Goal: Task Accomplishment & Management: Manage account settings

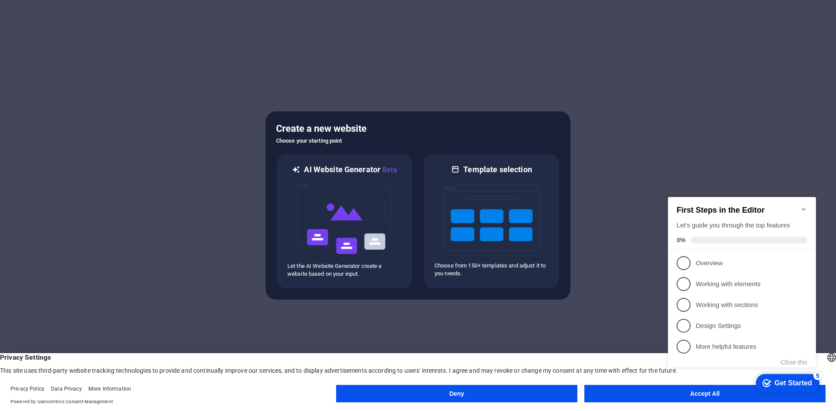
click at [294, 401] on span "Powered by Usercentrics Consent Management" at bounding box center [173, 402] width 326 height 8
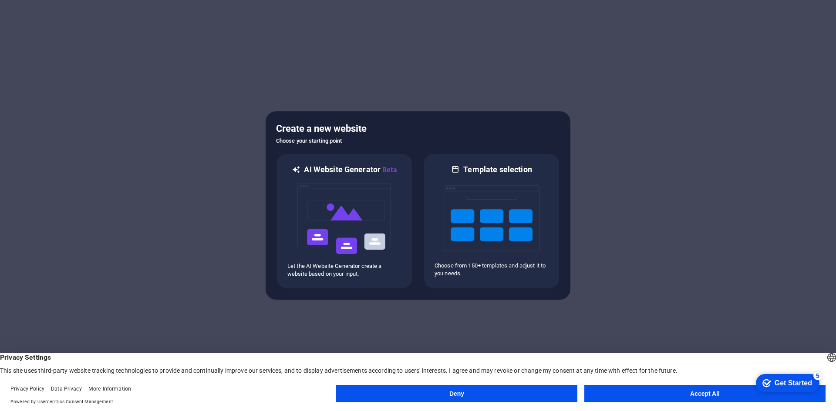
click at [723, 394] on button "Accept All" at bounding box center [704, 393] width 241 height 17
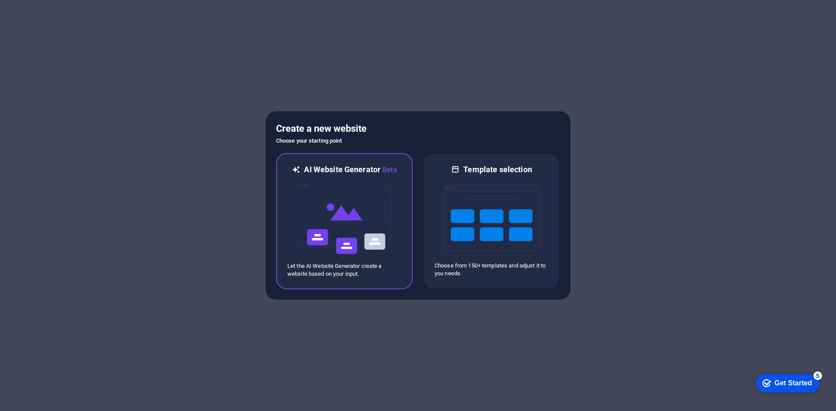
click at [370, 215] on img at bounding box center [344, 218] width 96 height 87
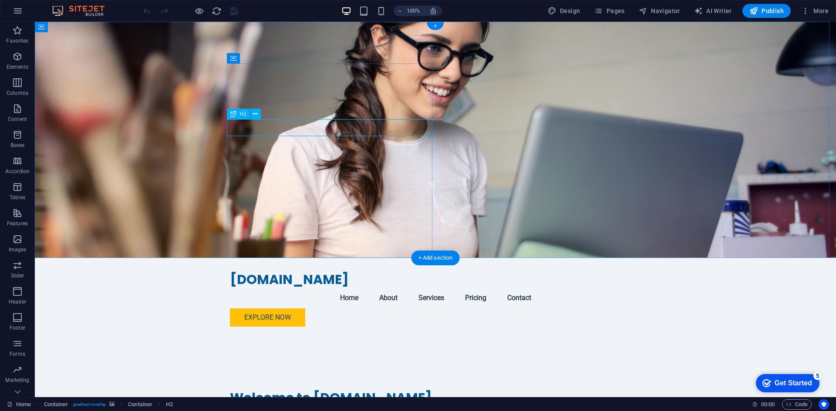
click at [328, 390] on div "Welcome to [DOMAIN_NAME]" at bounding box center [435, 398] width 411 height 17
click at [331, 390] on div "Welcome to [DOMAIN_NAME]" at bounding box center [435, 398] width 411 height 17
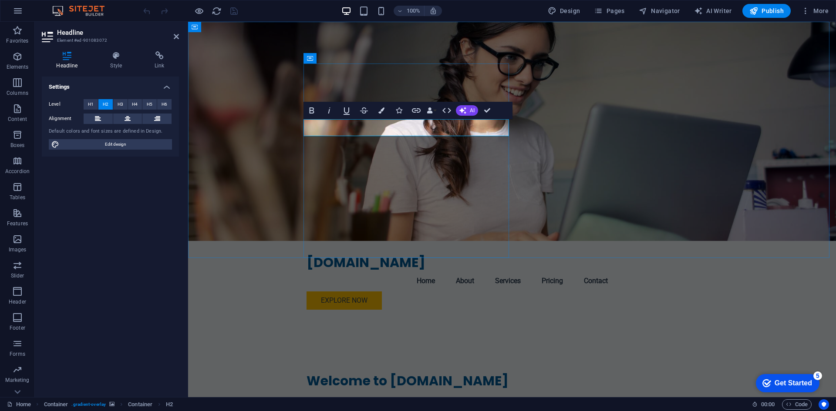
click at [377, 373] on h2 "Welcome to [DOMAIN_NAME]" at bounding box center [511, 381] width 411 height 17
click at [390, 373] on h2 "Welcome to [DOMAIN_NAME]" at bounding box center [511, 381] width 411 height 17
click at [399, 373] on h2 "Welcome to [DOMAIN_NAME]" at bounding box center [511, 381] width 411 height 17
drag, startPoint x: 452, startPoint y: 129, endPoint x: 493, endPoint y: 131, distance: 41.4
click at [493, 373] on h2 "Welcome to [DOMAIN_NAME]" at bounding box center [511, 381] width 411 height 17
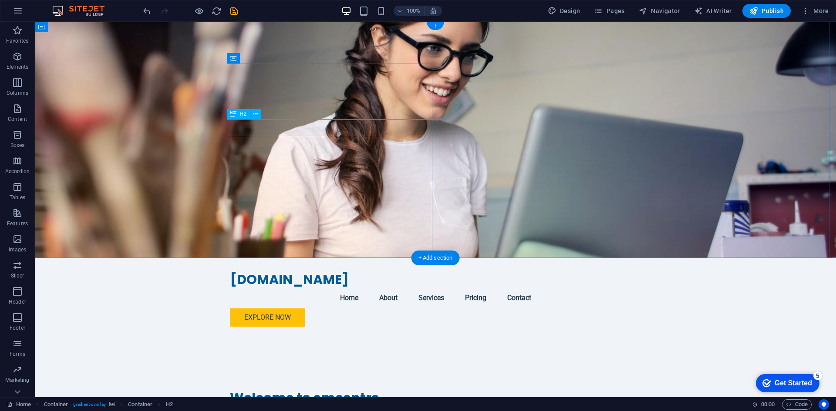
click at [381, 390] on div "Welcome to cmcentre" at bounding box center [435, 398] width 411 height 17
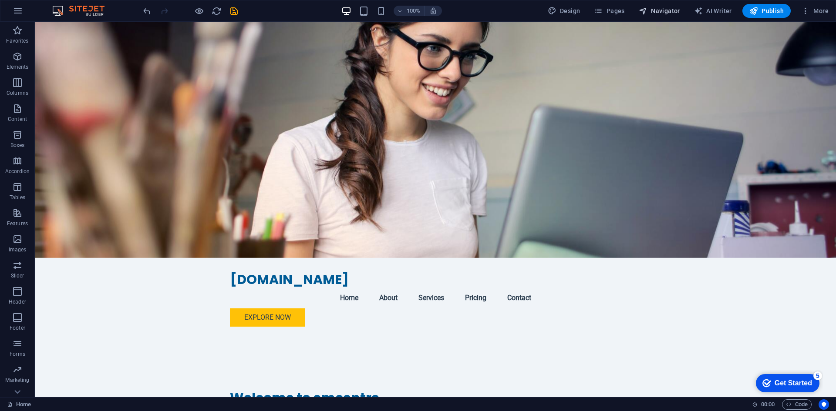
click at [660, 9] on span "Navigator" at bounding box center [659, 11] width 41 height 9
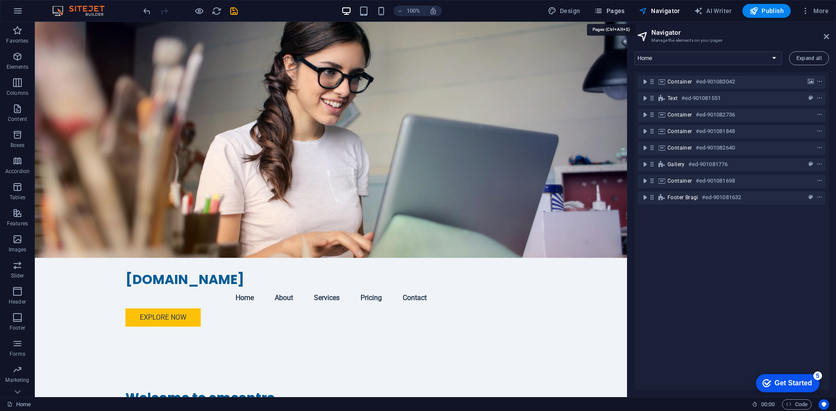
click at [624, 8] on span "Pages" at bounding box center [609, 11] width 30 height 9
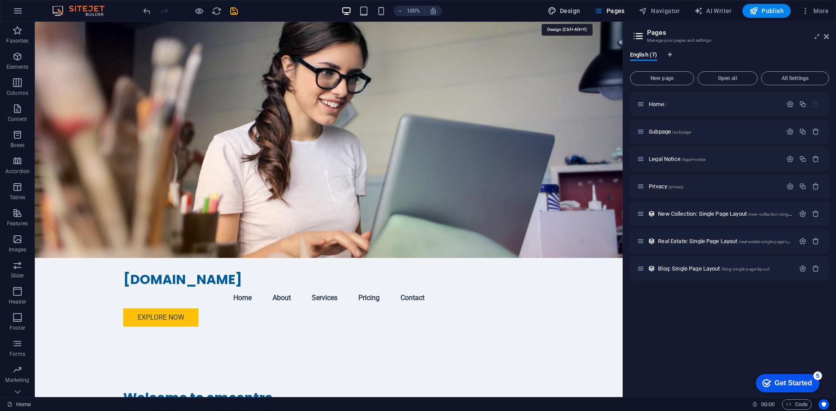
click at [575, 9] on span "Design" at bounding box center [564, 11] width 33 height 9
select select "px"
select select "200"
select select "px"
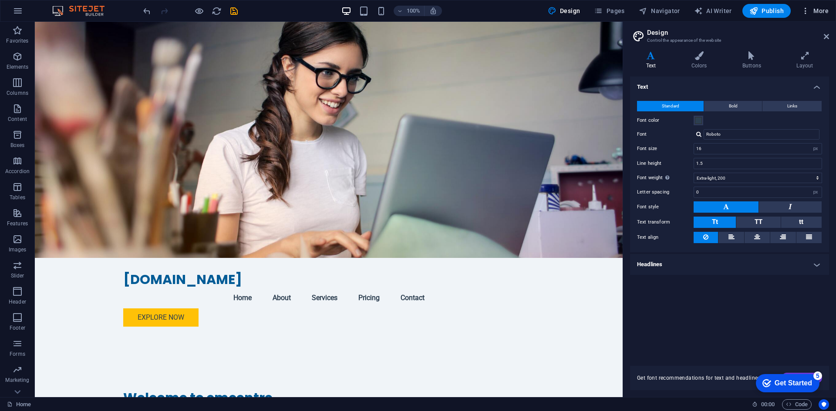
click at [819, 8] on span "More" at bounding box center [814, 11] width 27 height 9
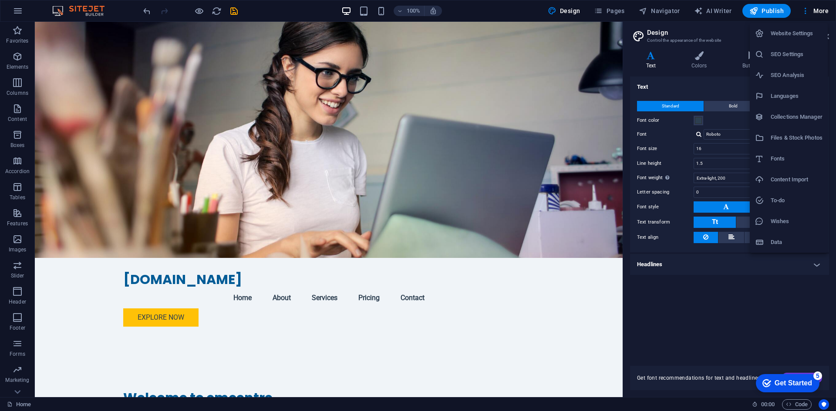
click at [804, 53] on h6 "SEO Settings" at bounding box center [796, 54] width 52 height 10
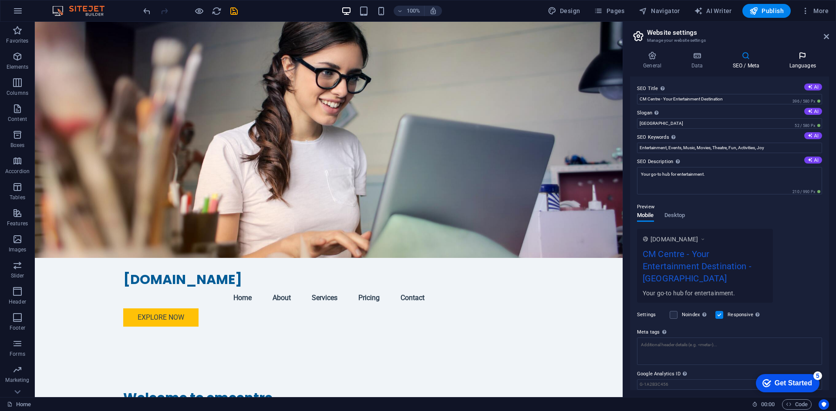
click at [795, 63] on h4 "Languages" at bounding box center [802, 60] width 53 height 18
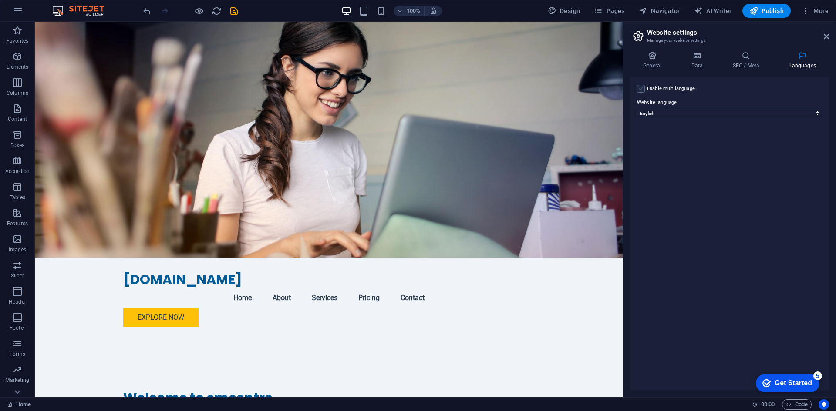
click at [641, 90] on label at bounding box center [641, 89] width 8 height 8
click at [0, 0] on input "Enable multilanguage To disable multilanguage delete all languages until only o…" at bounding box center [0, 0] width 0 height 0
click at [737, 153] on select "Abkhazian Afar Afrikaans Akan Albanian Amharic Arabic Aragonese Armenian Assame…" at bounding box center [729, 155] width 145 height 10
select select "70"
click at [657, 150] on select "Abkhazian Afar Afrikaans Akan Albanian Amharic Arabic Aragonese Armenian Assame…" at bounding box center [729, 155] width 145 height 10
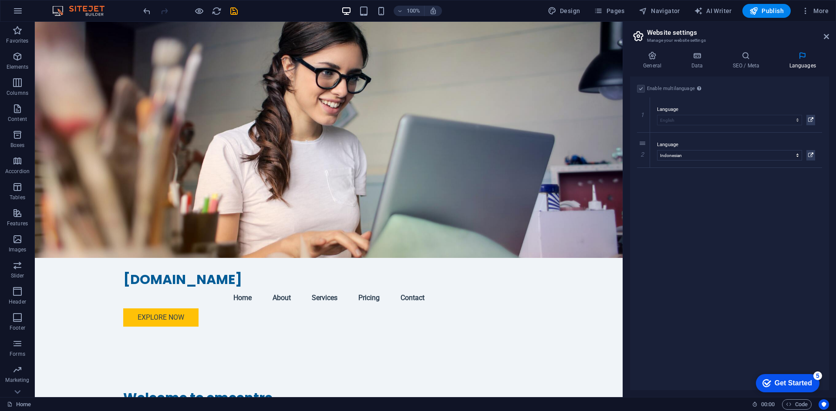
click at [711, 202] on div "Enable multilanguage To disable multilanguage delete all languages until only o…" at bounding box center [729, 234] width 199 height 314
click at [752, 65] on h4 "SEO / Meta" at bounding box center [747, 60] width 57 height 18
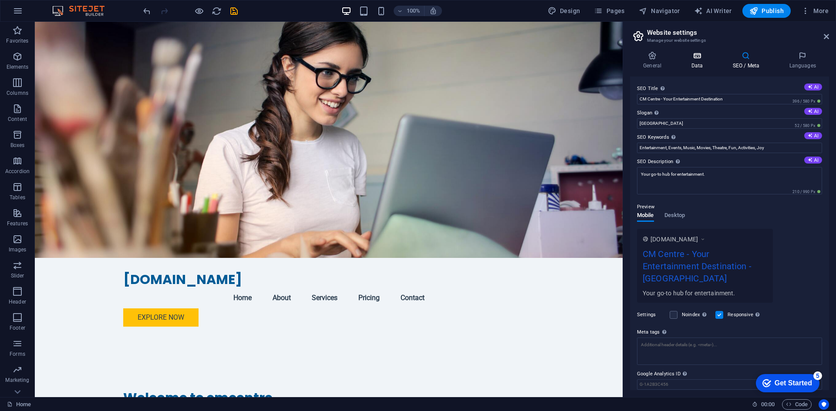
click at [706, 67] on h4 "Data" at bounding box center [698, 60] width 41 height 18
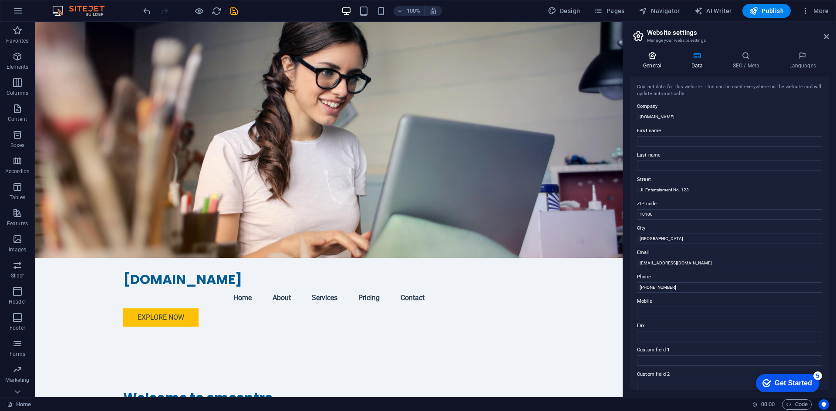
click at [653, 66] on h4 "General" at bounding box center [654, 60] width 48 height 18
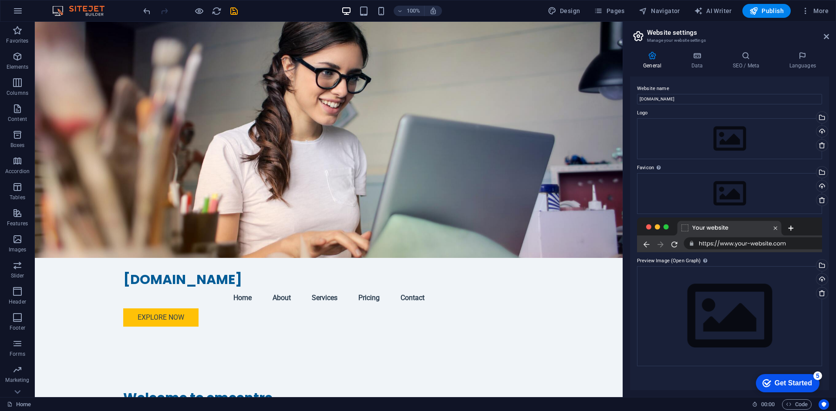
click at [791, 242] on div at bounding box center [729, 235] width 185 height 35
click at [698, 63] on h4 "Data" at bounding box center [698, 60] width 41 height 18
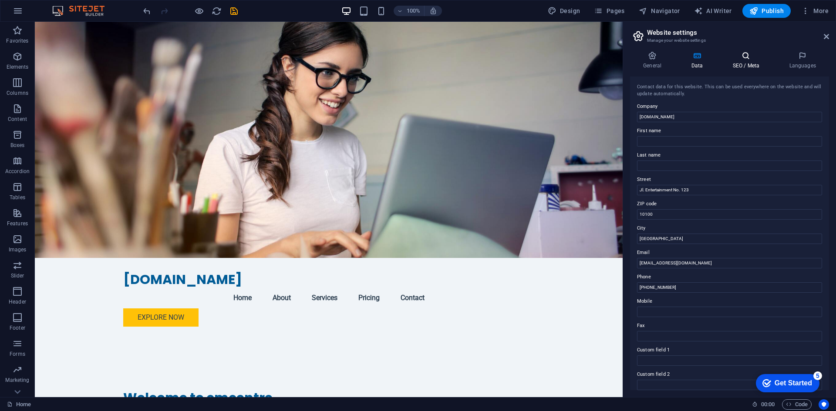
click at [743, 64] on h4 "SEO / Meta" at bounding box center [747, 60] width 57 height 18
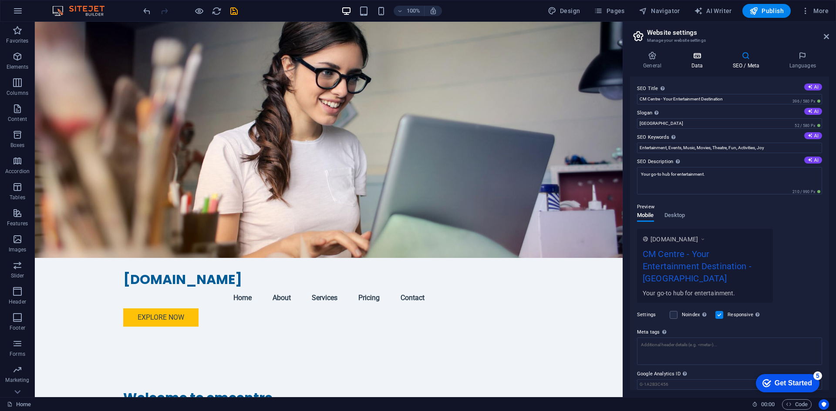
click at [699, 66] on h4 "Data" at bounding box center [698, 60] width 41 height 18
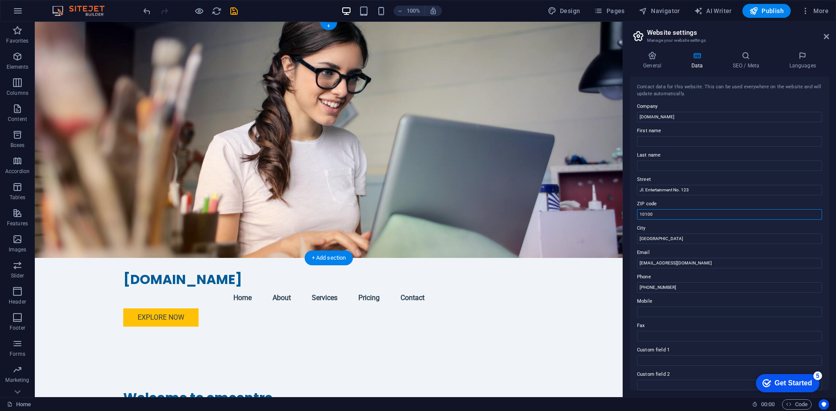
drag, startPoint x: 713, startPoint y: 235, endPoint x: 582, endPoint y: 212, distance: 132.1
click at [652, 213] on input "10100" at bounding box center [729, 214] width 185 height 10
drag, startPoint x: 660, startPoint y: 215, endPoint x: 627, endPoint y: 210, distance: 33.8
click at [627, 210] on div "General Data SEO / Meta Languages Website name cmcentre.my.id Logo Drag files h…" at bounding box center [729, 220] width 213 height 353
type input "40325"
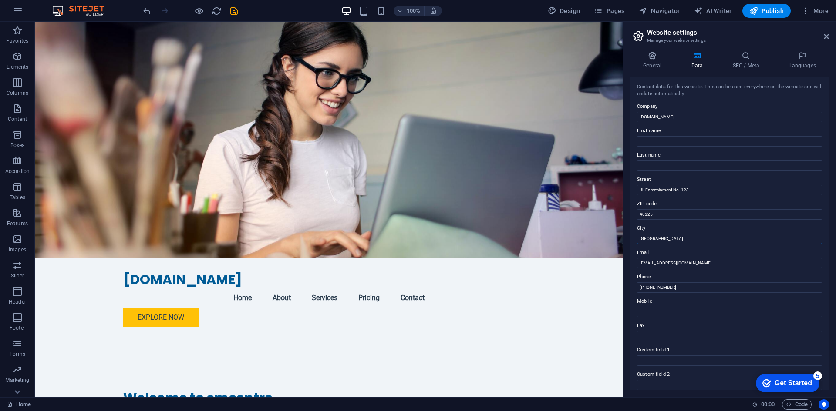
drag, startPoint x: 696, startPoint y: 259, endPoint x: 618, endPoint y: 235, distance: 81.9
type input "[GEOGRAPHIC_DATA]"
drag, startPoint x: 650, startPoint y: 286, endPoint x: 688, endPoint y: 289, distance: 37.9
click at [688, 289] on input "+62 21 1234 5678" at bounding box center [729, 288] width 185 height 10
drag, startPoint x: 648, startPoint y: 287, endPoint x: 702, endPoint y: 290, distance: 54.1
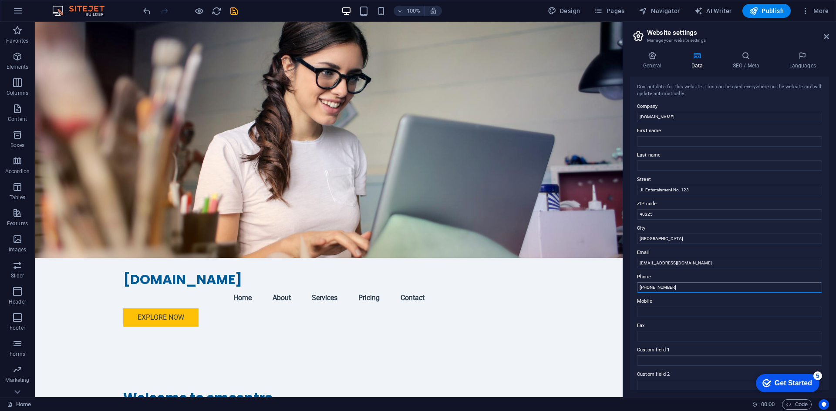
click at [702, 290] on input "+62 21 1234 5678" at bounding box center [729, 288] width 185 height 10
drag, startPoint x: 720, startPoint y: 309, endPoint x: 616, endPoint y: 286, distance: 107.0
click at [675, 287] on input "[PHONE_NUMBER]" at bounding box center [729, 288] width 185 height 10
drag, startPoint x: 683, startPoint y: 287, endPoint x: 639, endPoint y: 282, distance: 43.8
click at [639, 282] on div "Phone +62 82123456789" at bounding box center [729, 282] width 185 height 21
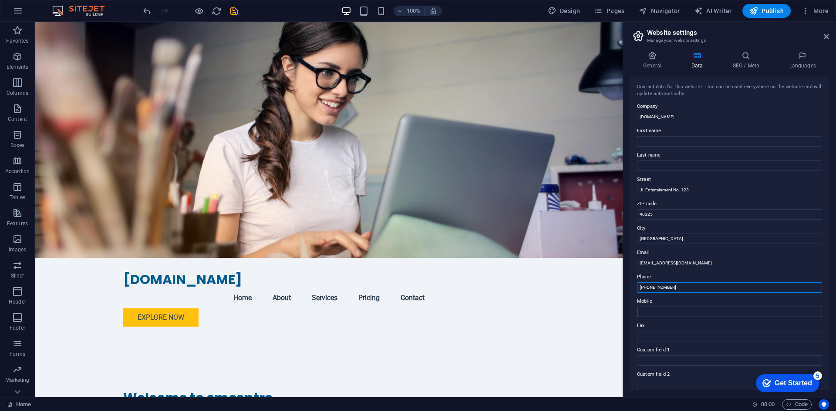
type input "[PHONE_NUMBER]"
click at [660, 313] on input "Mobile" at bounding box center [729, 312] width 185 height 10
paste input "[PHONE_NUMBER]"
type input "[PHONE_NUMBER]"
drag, startPoint x: 648, startPoint y: 287, endPoint x: 692, endPoint y: 288, distance: 44.4
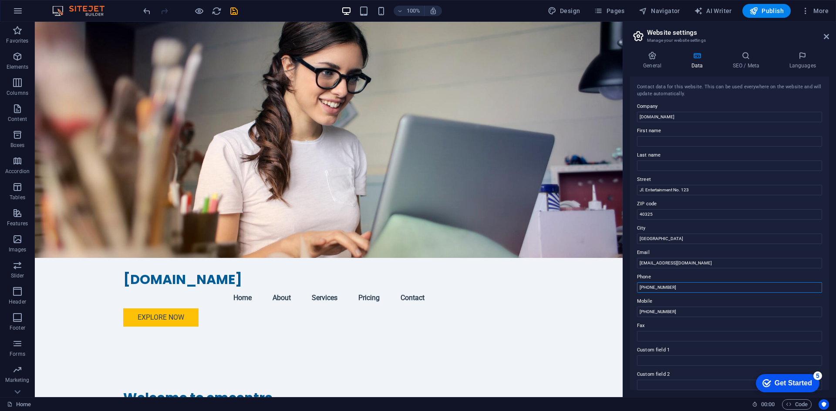
click at [692, 288] on input "[PHONE_NUMBER]" at bounding box center [729, 288] width 185 height 10
type input "[PHONE_NUMBER]"
click at [234, 12] on icon "save" at bounding box center [234, 11] width 10 height 10
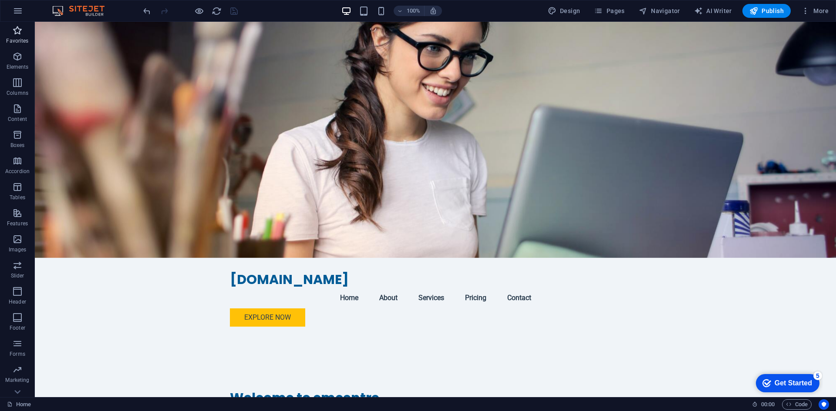
click at [20, 34] on icon "button" at bounding box center [17, 30] width 10 height 10
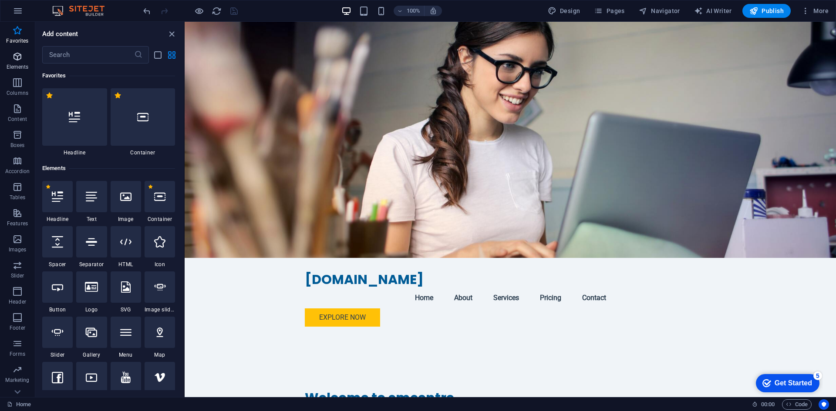
click at [16, 63] on span "Elements" at bounding box center [17, 61] width 35 height 21
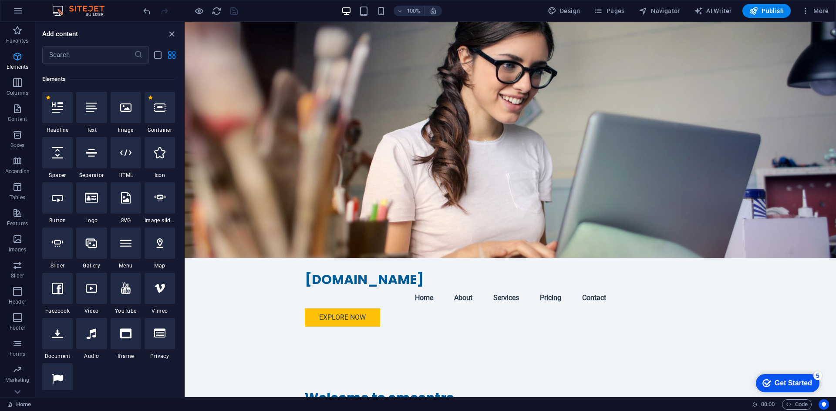
scroll to position [93, 0]
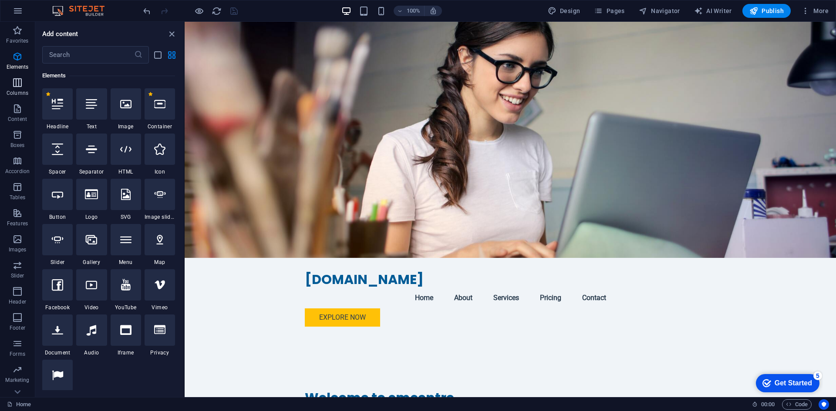
click at [14, 87] on icon "button" at bounding box center [17, 82] width 10 height 10
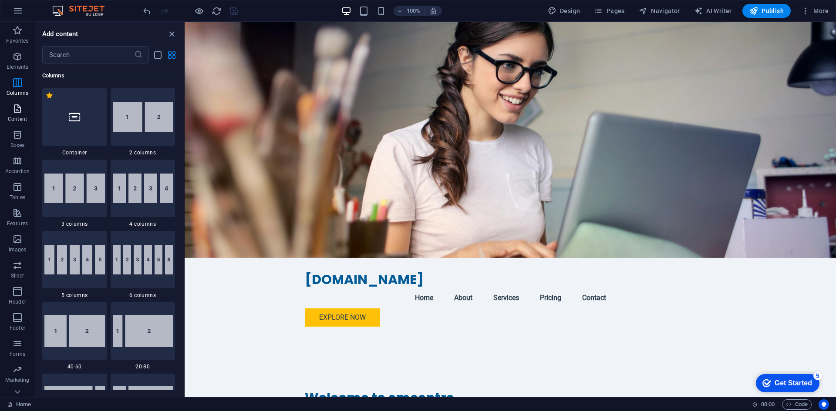
click at [16, 110] on icon "button" at bounding box center [17, 109] width 10 height 10
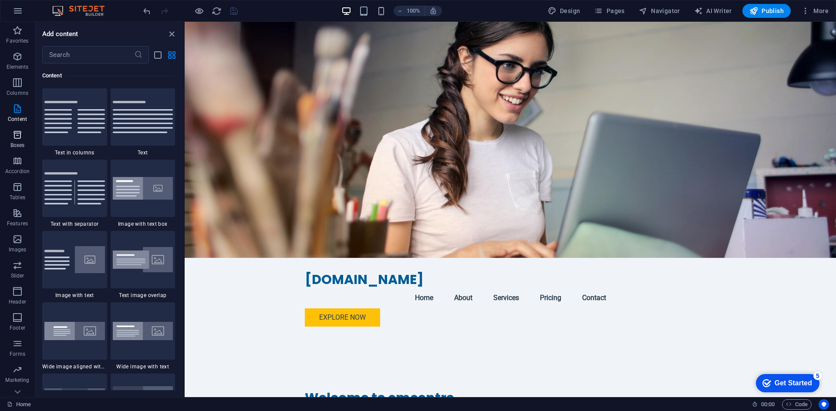
click at [19, 138] on icon "button" at bounding box center [17, 135] width 10 height 10
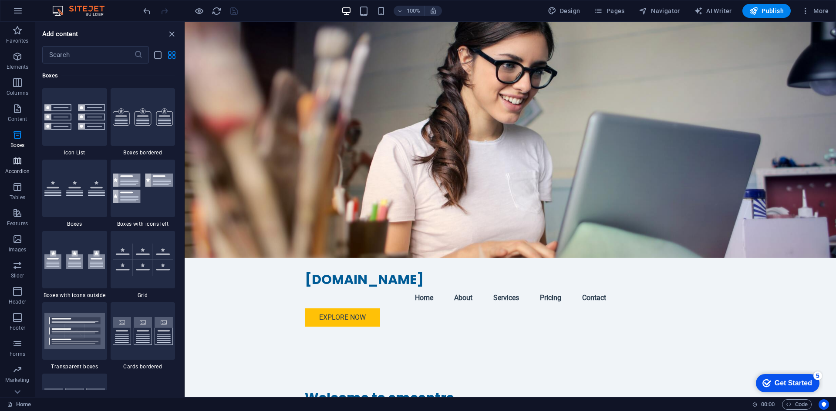
click at [24, 163] on span "Accordion" at bounding box center [17, 166] width 35 height 21
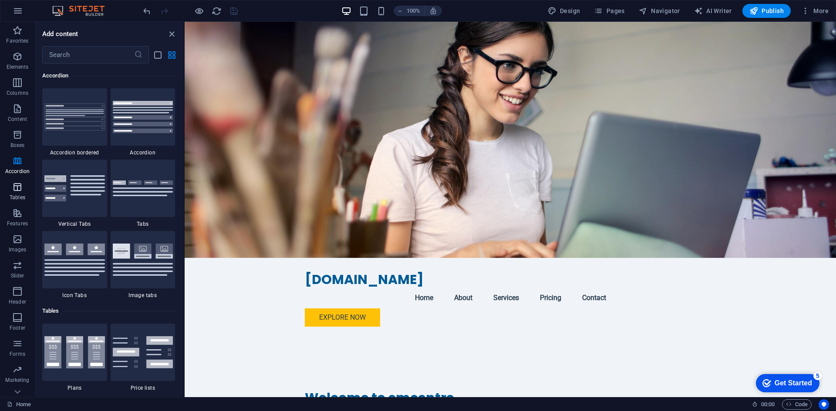
click at [21, 191] on icon "button" at bounding box center [17, 187] width 10 height 10
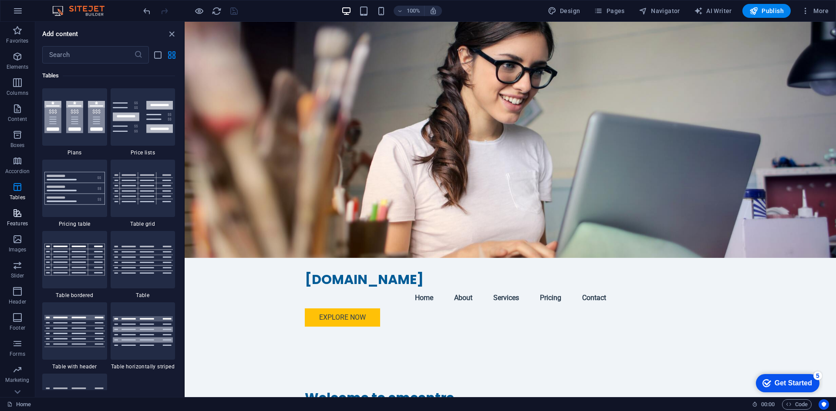
click at [18, 211] on icon "button" at bounding box center [17, 213] width 10 height 10
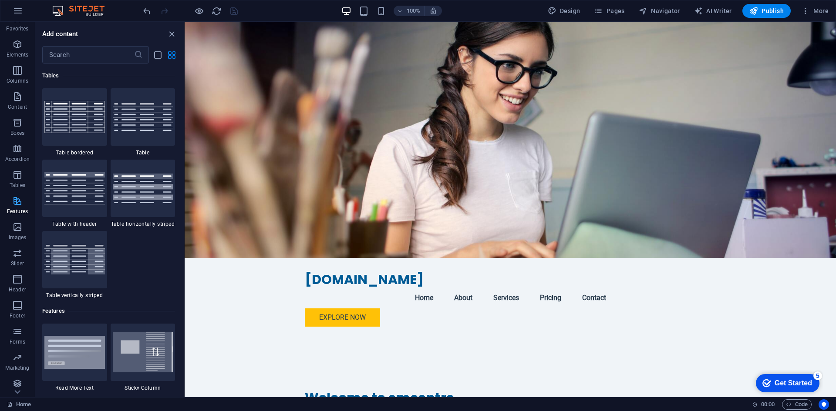
scroll to position [16, 0]
click at [12, 229] on span "Images" at bounding box center [17, 228] width 35 height 21
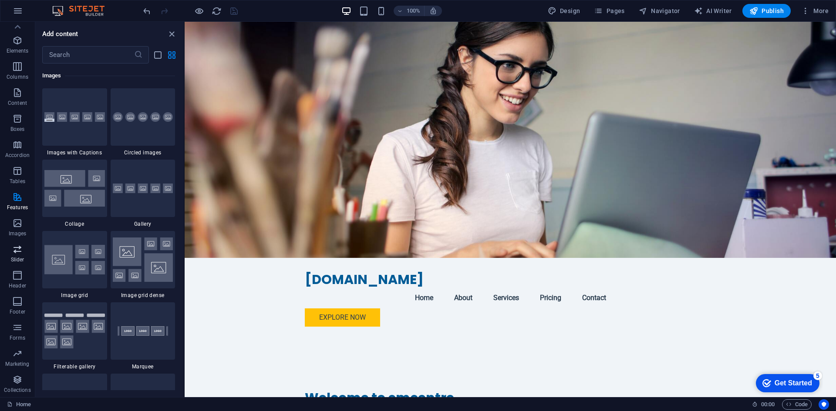
click at [14, 250] on icon "button" at bounding box center [17, 249] width 10 height 10
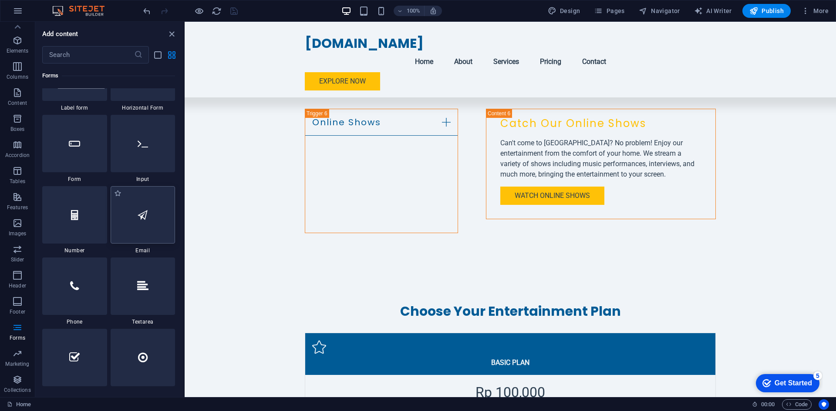
scroll to position [6894, 0]
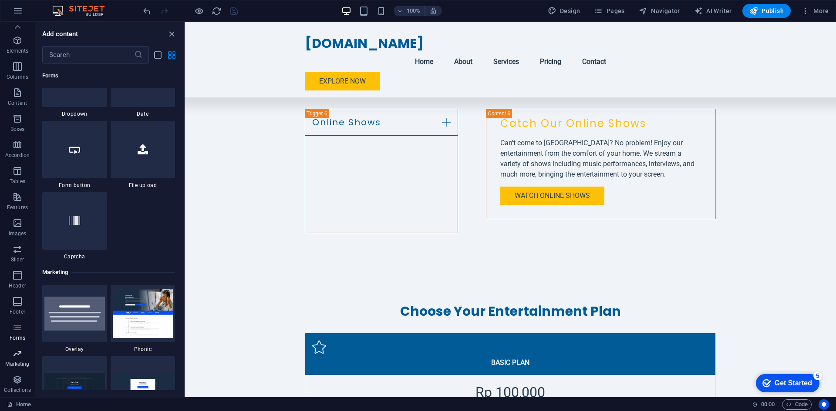
click at [16, 358] on icon "button" at bounding box center [17, 354] width 10 height 10
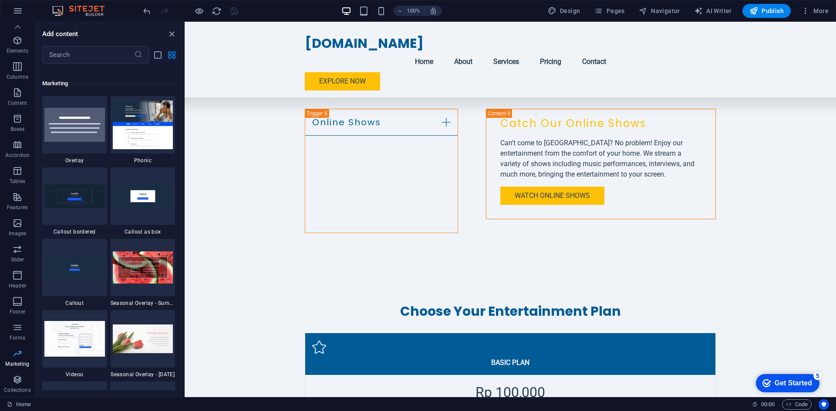
scroll to position [7090, 0]
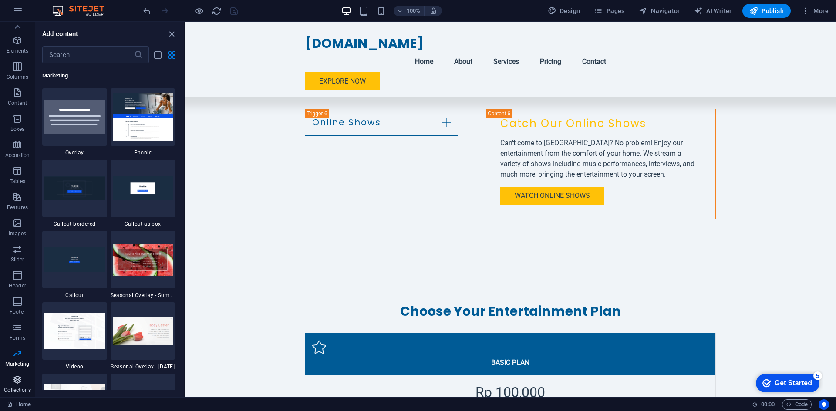
click at [19, 387] on p "Collections" at bounding box center [17, 390] width 27 height 7
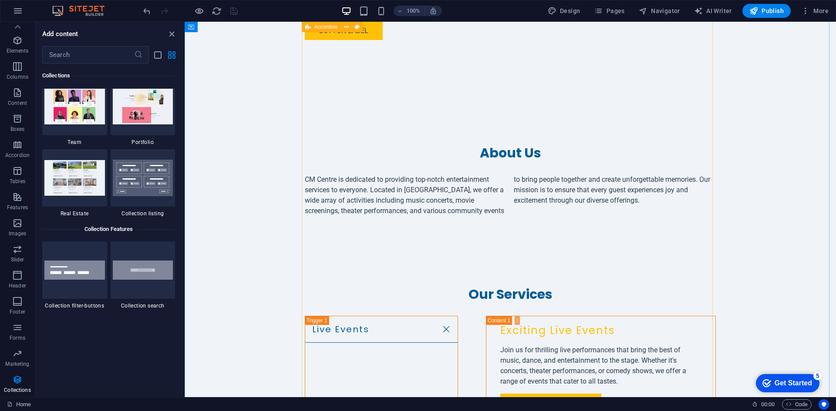
scroll to position [0, 0]
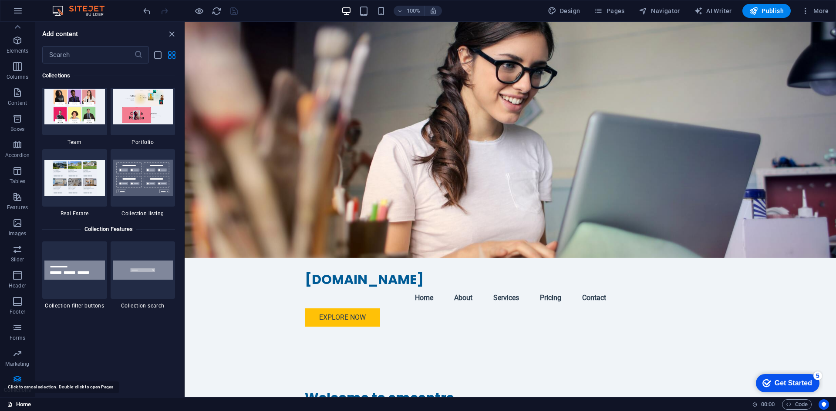
click at [20, 406] on link "Home" at bounding box center [19, 405] width 24 height 10
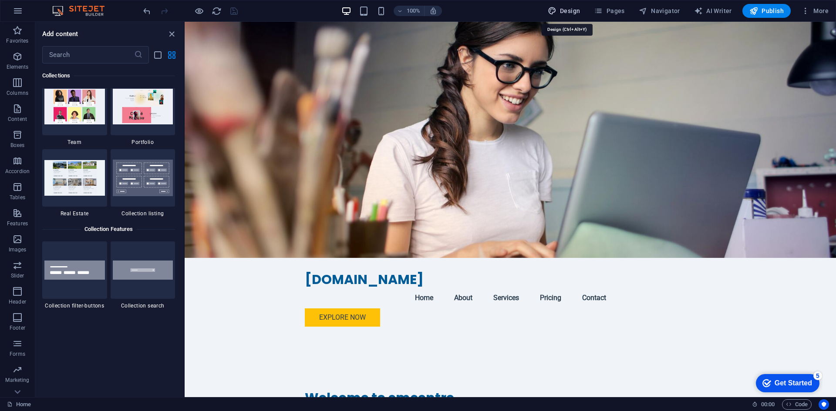
click at [565, 12] on span "Design" at bounding box center [564, 11] width 33 height 9
select select "px"
select select "200"
select select "px"
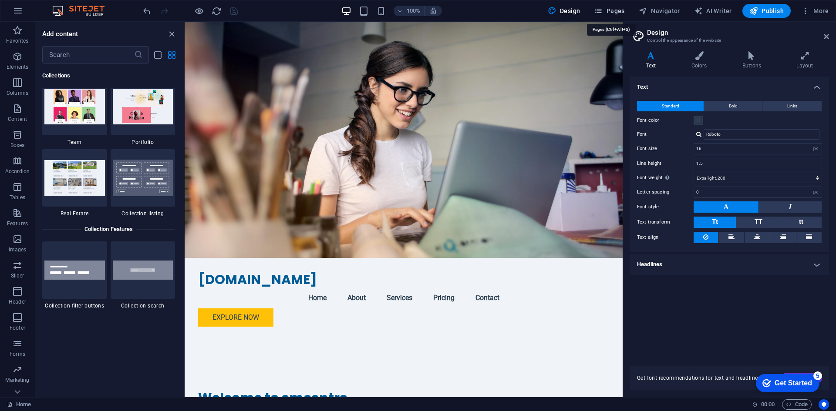
click at [616, 10] on span "Pages" at bounding box center [609, 11] width 30 height 9
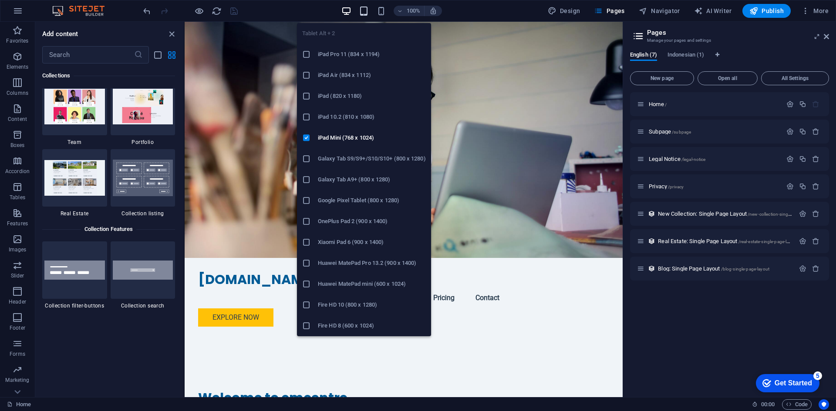
click at [365, 11] on icon "button" at bounding box center [364, 11] width 10 height 10
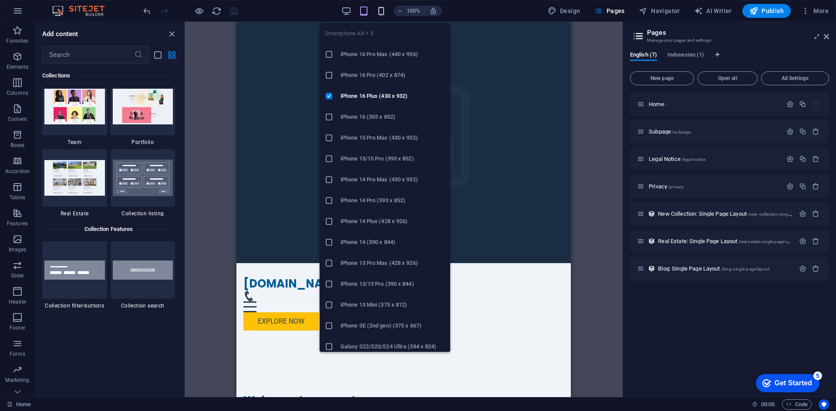
click at [380, 11] on icon "button" at bounding box center [381, 11] width 10 height 10
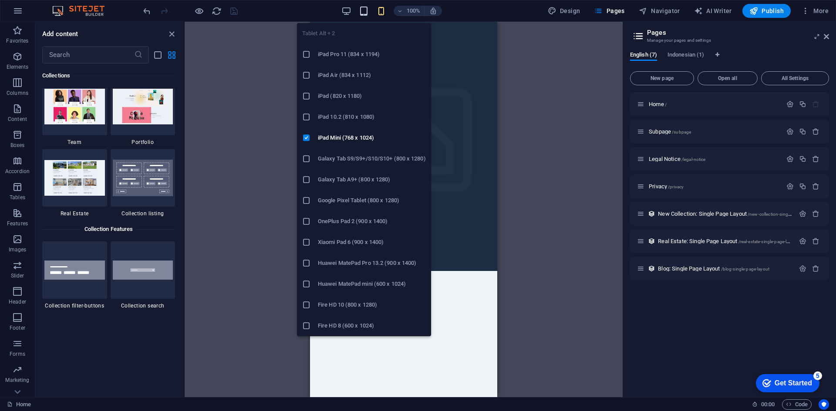
click at [364, 11] on icon "button" at bounding box center [364, 11] width 10 height 10
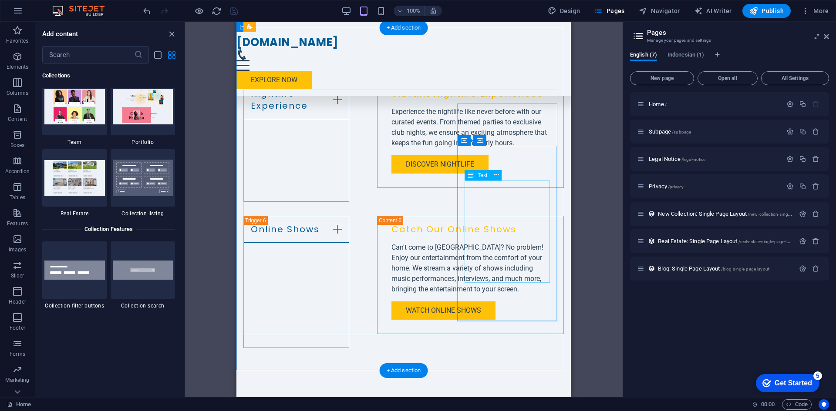
scroll to position [1175, 0]
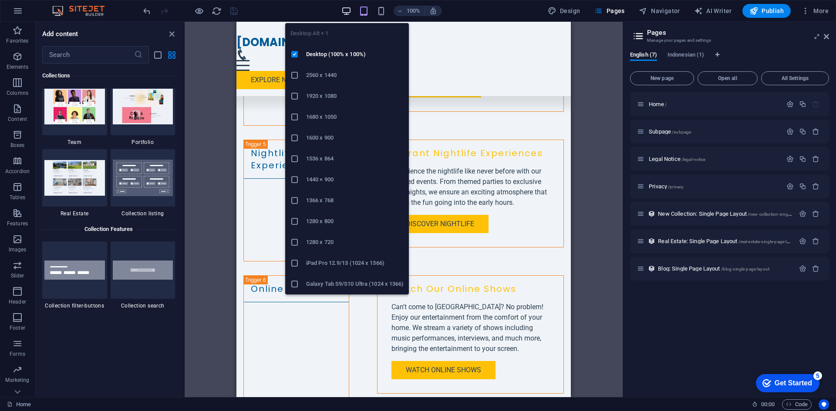
click at [349, 10] on icon "button" at bounding box center [346, 11] width 10 height 10
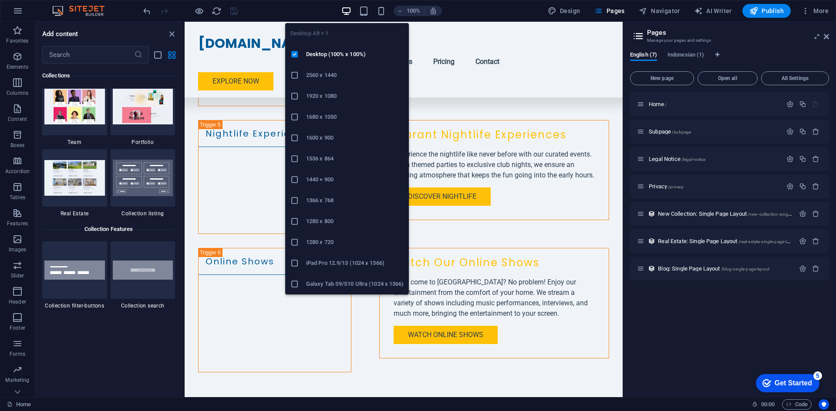
scroll to position [1126, 0]
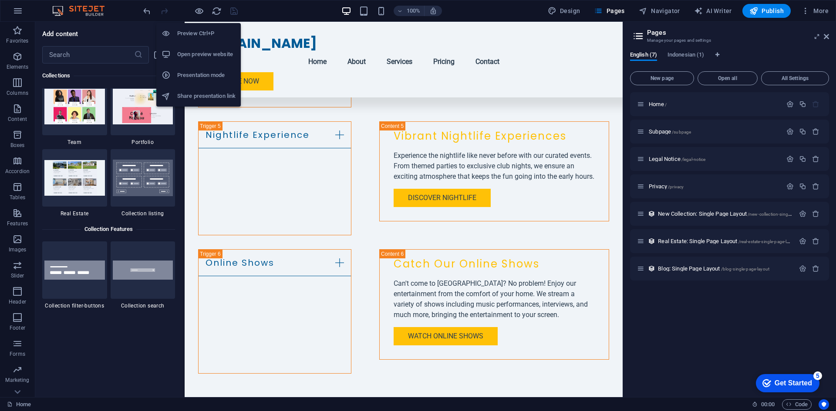
click at [201, 54] on h6 "Open preview website" at bounding box center [206, 54] width 58 height 10
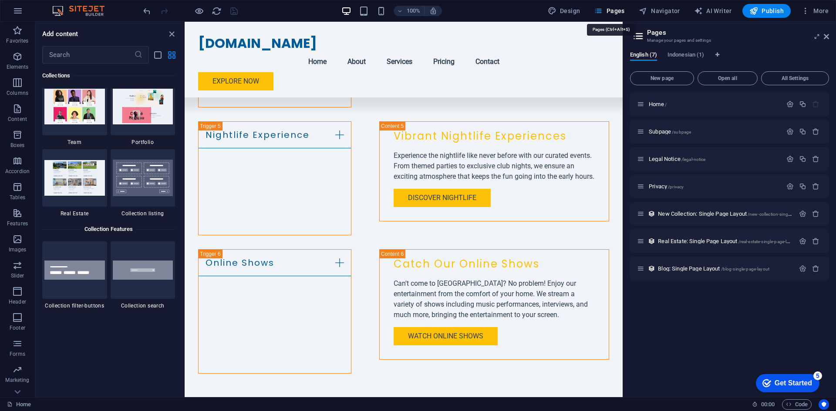
click at [613, 10] on span "Pages" at bounding box center [609, 11] width 30 height 9
click at [664, 11] on span "Navigator" at bounding box center [659, 11] width 41 height 9
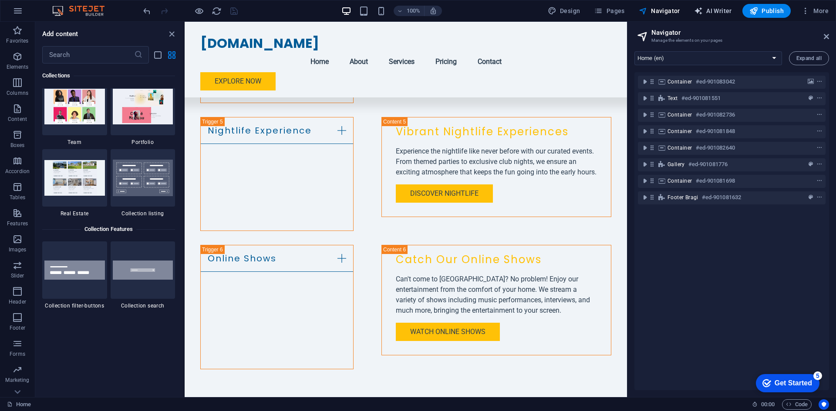
click at [714, 10] on span "AI Writer" at bounding box center [713, 11] width 38 height 9
select select "English"
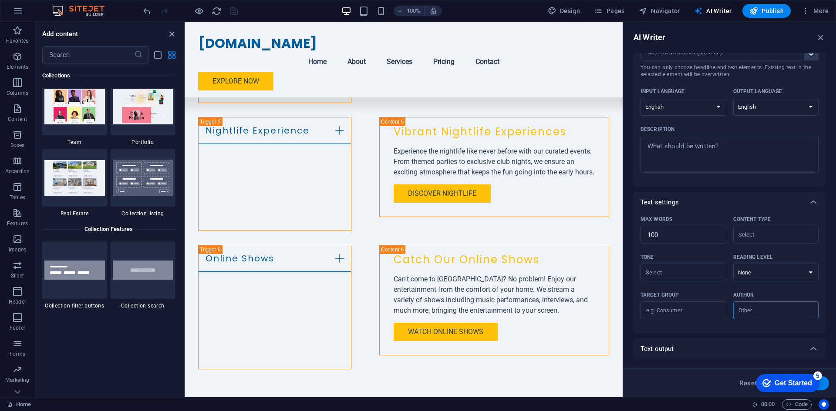
scroll to position [0, 0]
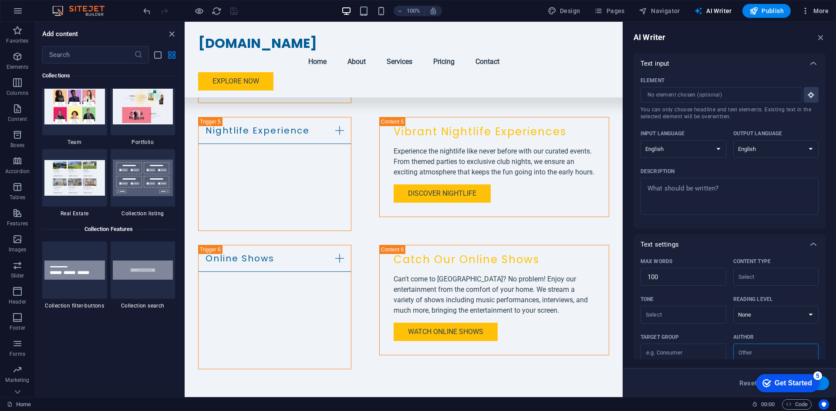
click at [807, 12] on icon "button" at bounding box center [805, 11] width 9 height 9
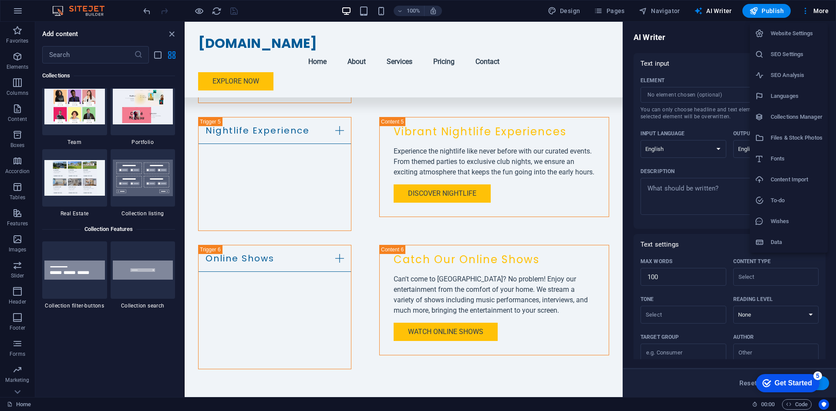
click at [803, 33] on h6 "Website Settings" at bounding box center [796, 33] width 52 height 10
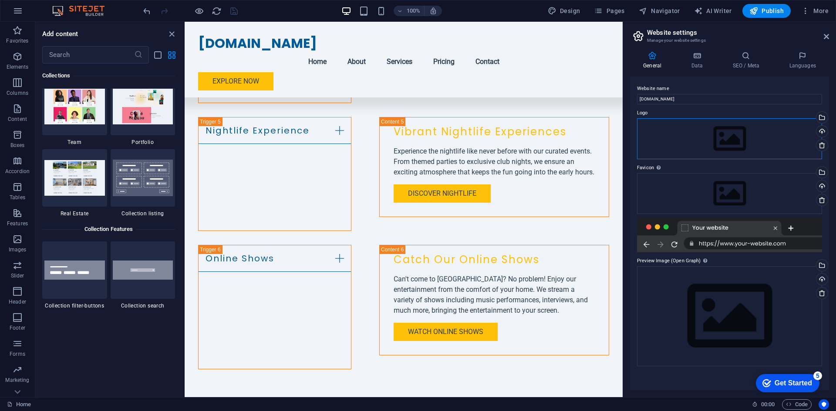
click at [728, 142] on div "Drag files here, click to choose files or select files from Files or our free s…" at bounding box center [729, 138] width 185 height 41
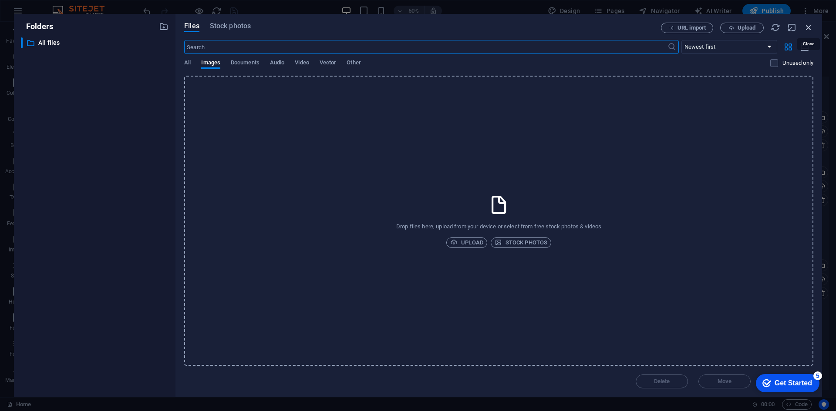
click at [810, 26] on icon "button" at bounding box center [809, 28] width 10 height 10
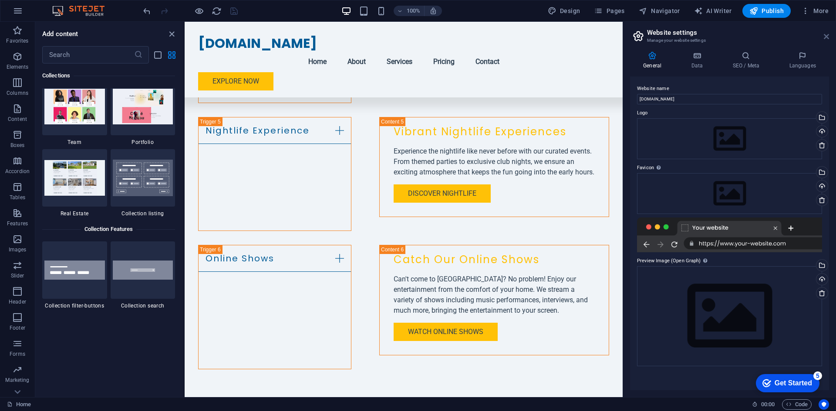
click at [827, 36] on icon at bounding box center [826, 36] width 5 height 7
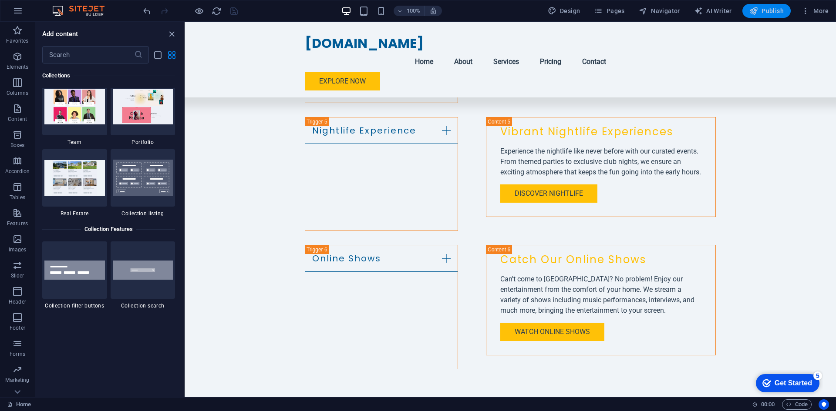
click at [776, 12] on span "Publish" at bounding box center [766, 11] width 34 height 9
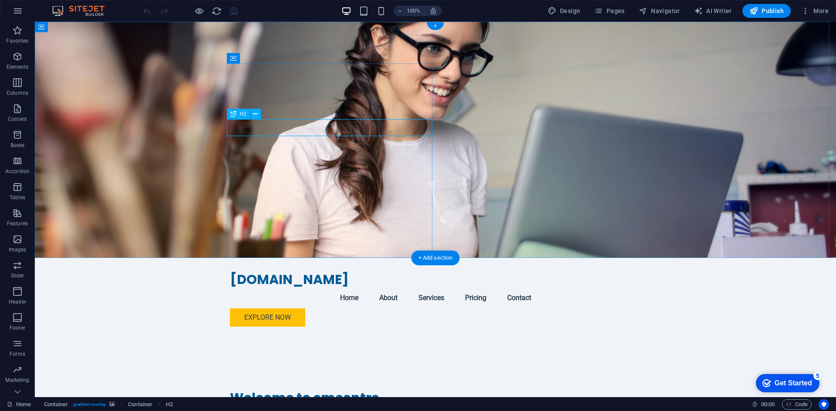
click at [357, 390] on div "Welcome to cmcentre" at bounding box center [435, 398] width 411 height 17
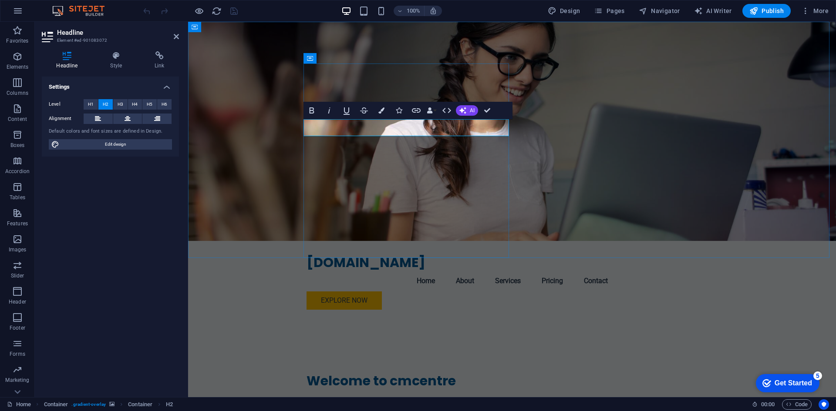
click at [451, 373] on h2 "Welcome to cmcentre" at bounding box center [511, 381] width 411 height 17
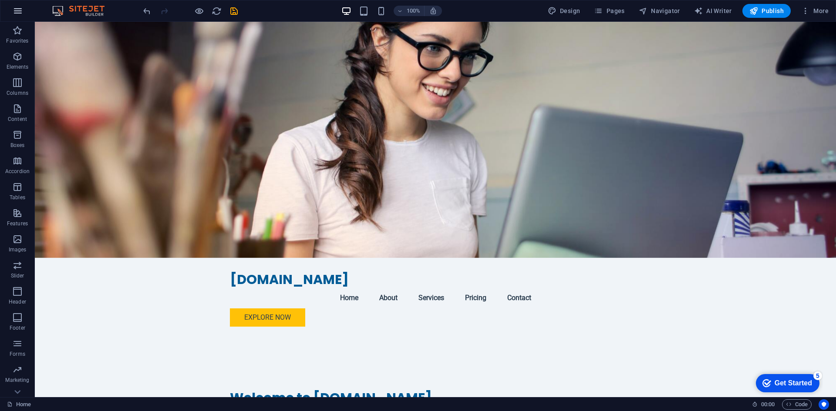
click at [19, 13] on icon "button" at bounding box center [18, 11] width 10 height 10
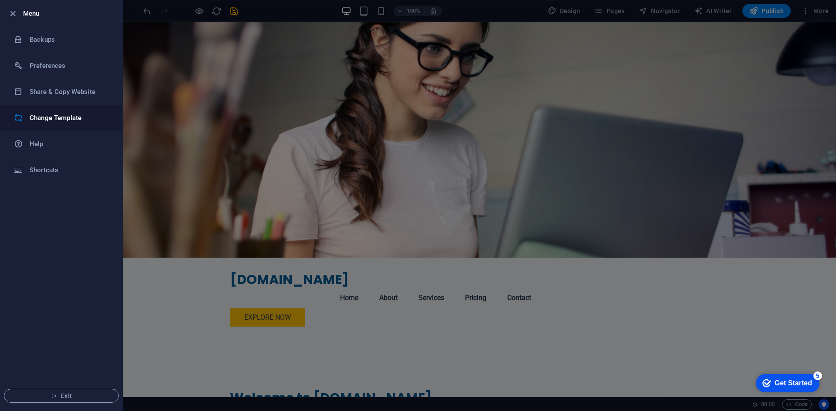
click at [85, 120] on h6 "Change Template" at bounding box center [70, 118] width 81 height 10
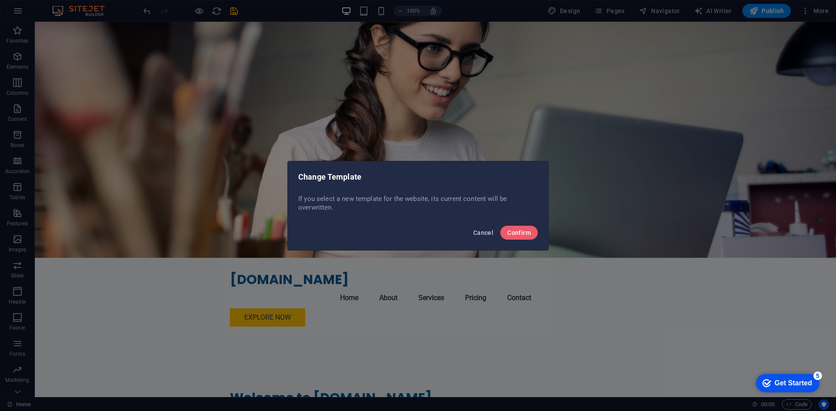
click at [484, 232] on span "Cancel" at bounding box center [483, 232] width 20 height 7
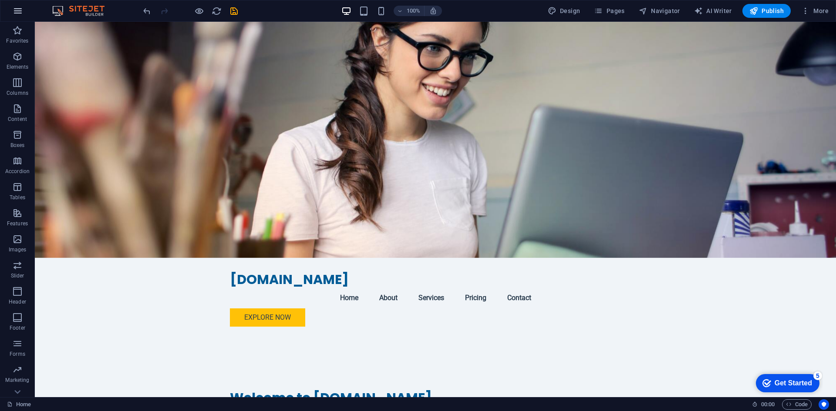
click at [13, 14] on icon "button" at bounding box center [18, 11] width 10 height 10
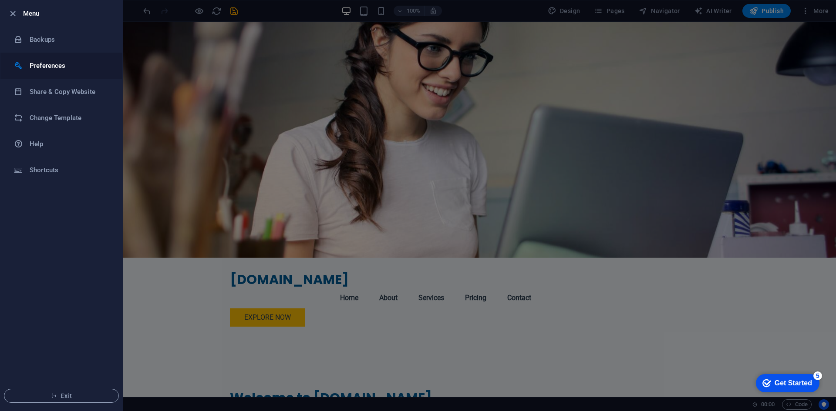
click at [71, 66] on h6 "Preferences" at bounding box center [70, 66] width 81 height 10
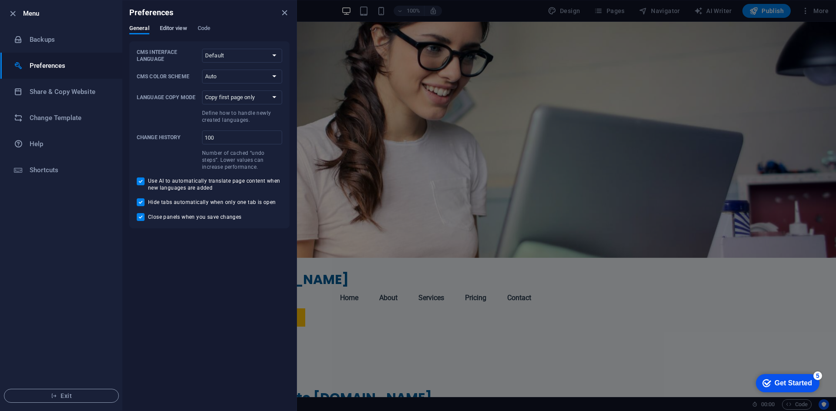
click at [175, 27] on span "Editor view" at bounding box center [173, 29] width 27 height 12
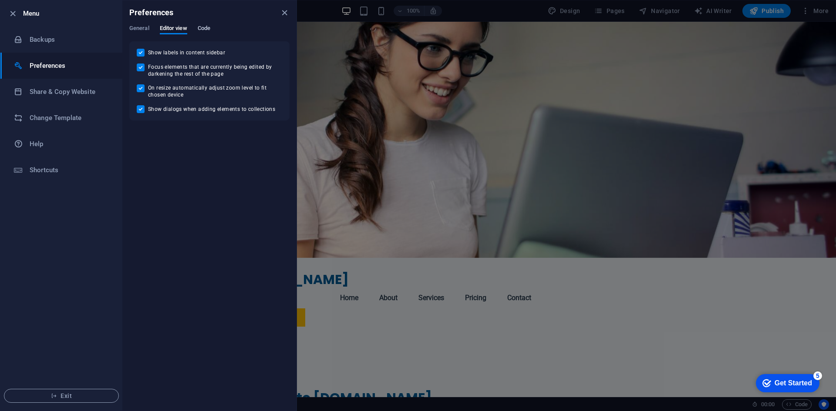
click at [208, 25] on span "Code" at bounding box center [204, 29] width 13 height 12
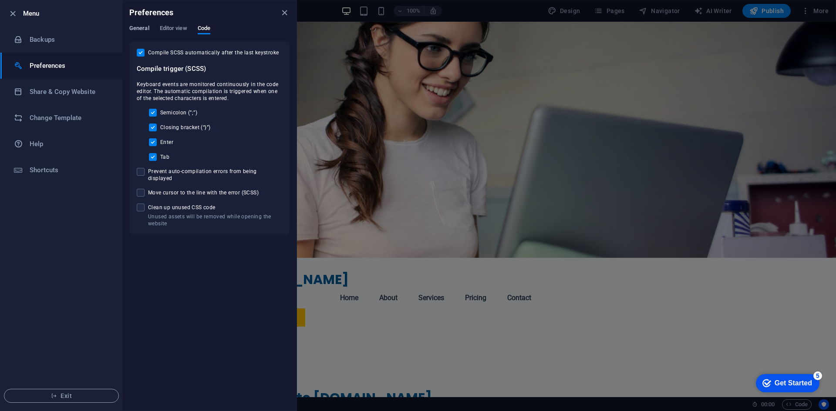
click at [144, 25] on span "General" at bounding box center [139, 29] width 20 height 12
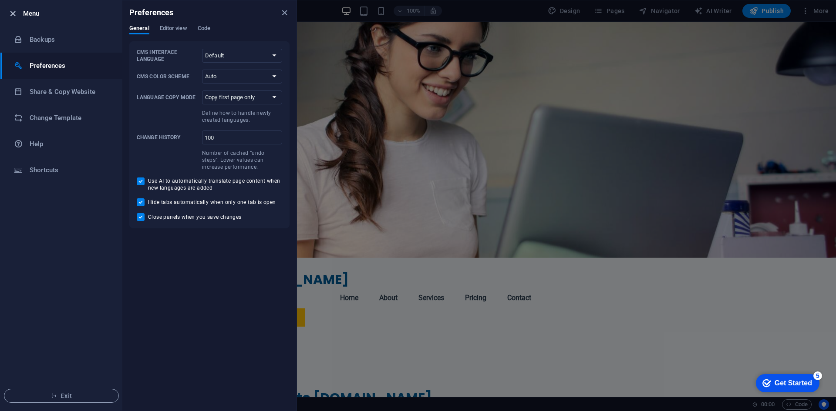
click at [12, 14] on icon "button" at bounding box center [13, 14] width 10 height 10
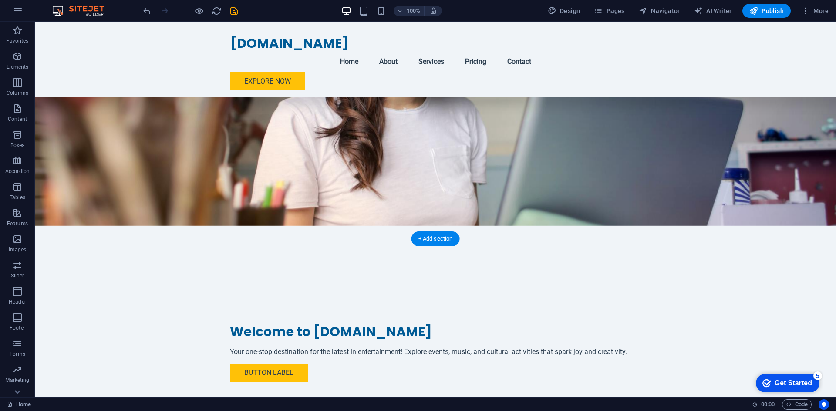
scroll to position [44, 0]
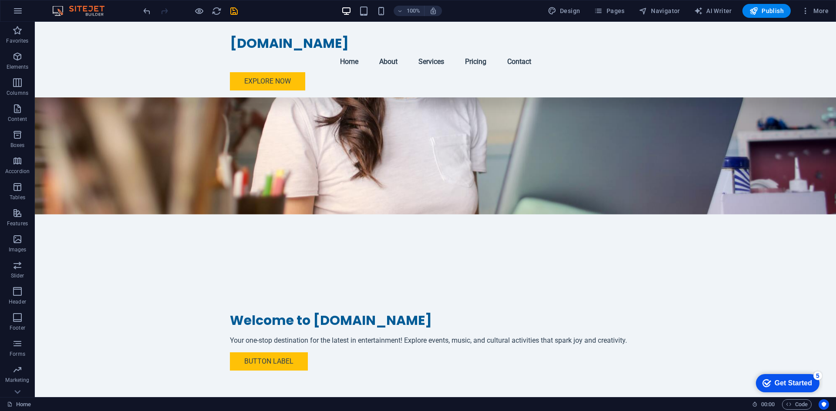
click at [786, 383] on div "Get Started" at bounding box center [792, 384] width 37 height 8
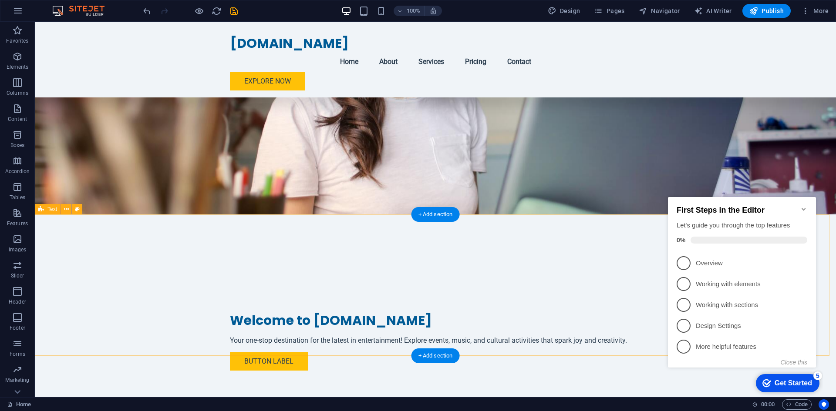
click at [805, 208] on icon "Minimize checklist" at bounding box center [803, 209] width 4 height 3
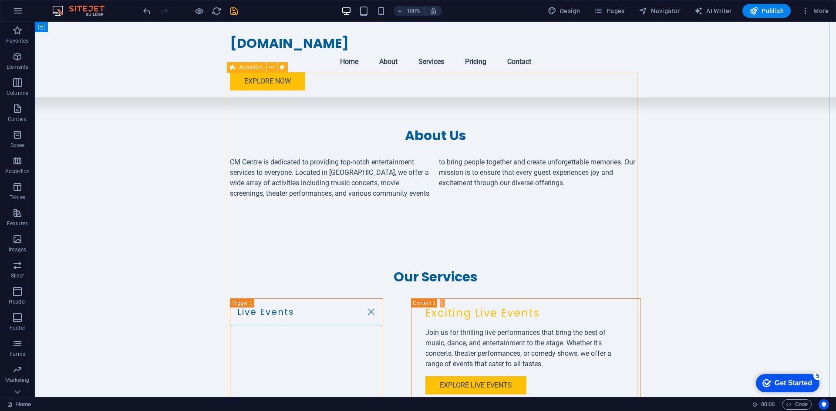
scroll to position [348, 0]
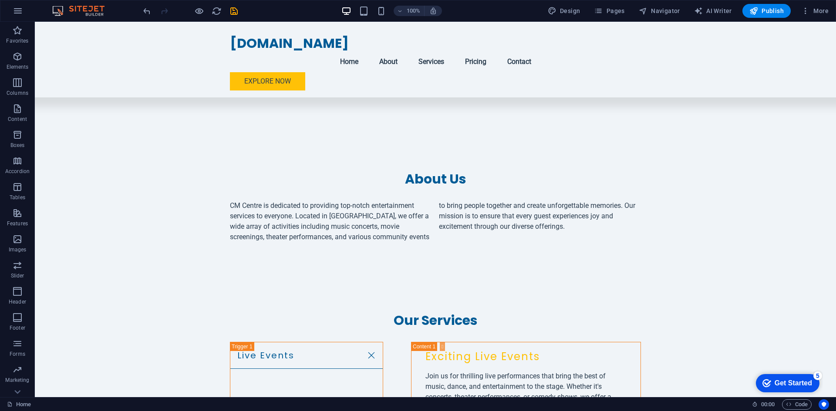
click at [799, 382] on div "Get Started" at bounding box center [792, 384] width 37 height 8
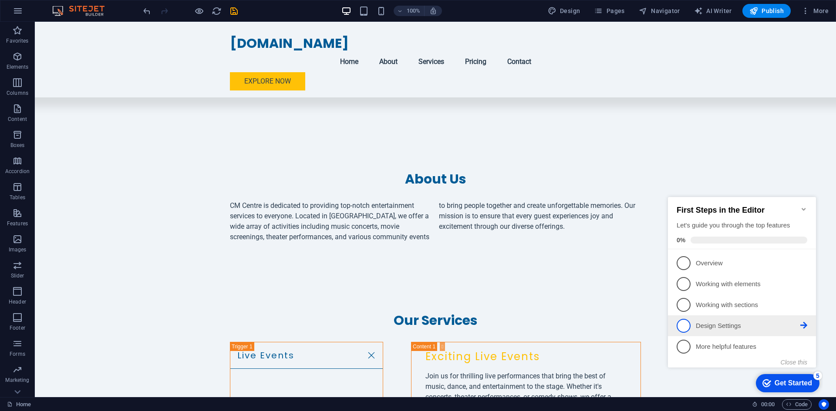
click at [727, 325] on p "Design Settings - incomplete" at bounding box center [748, 326] width 104 height 9
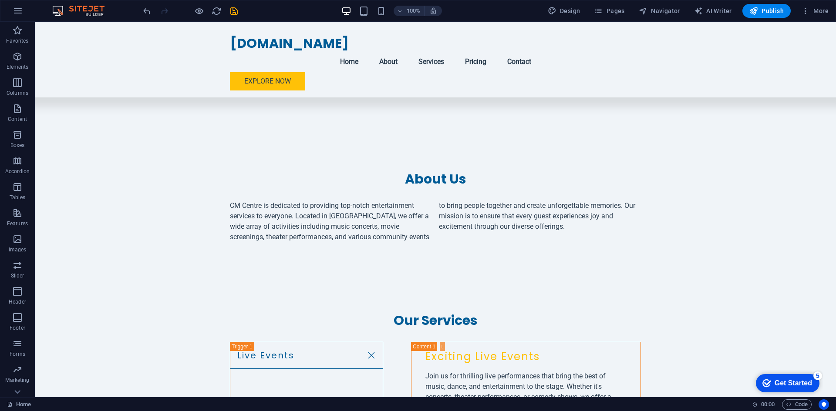
scroll to position [0, 0]
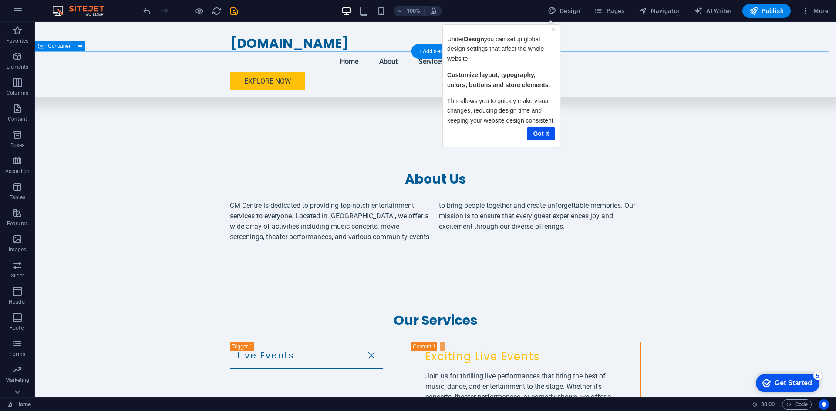
click at [545, 135] on link "Got it" at bounding box center [540, 134] width 28 height 13
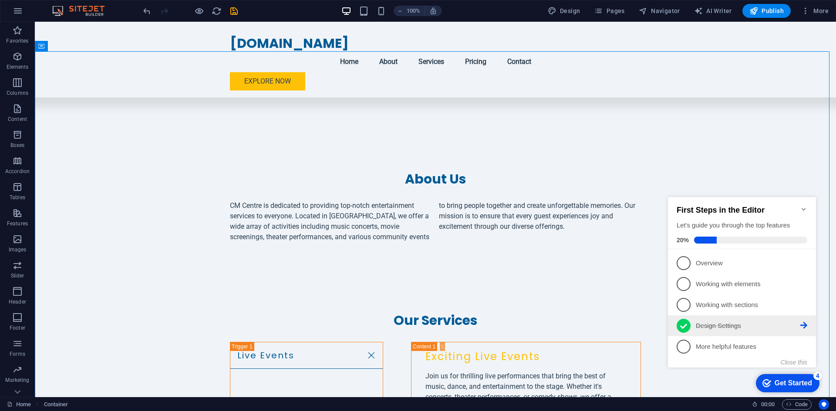
click at [714, 326] on p "Design Settings - completed" at bounding box center [748, 326] width 104 height 9
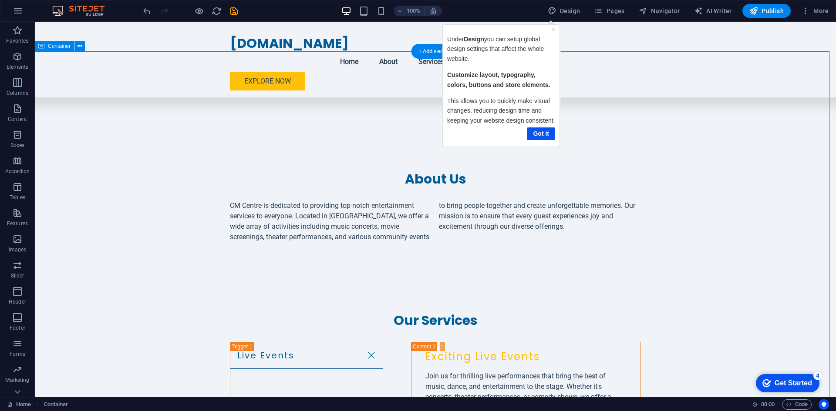
click at [535, 132] on link "Got it" at bounding box center [540, 134] width 28 height 13
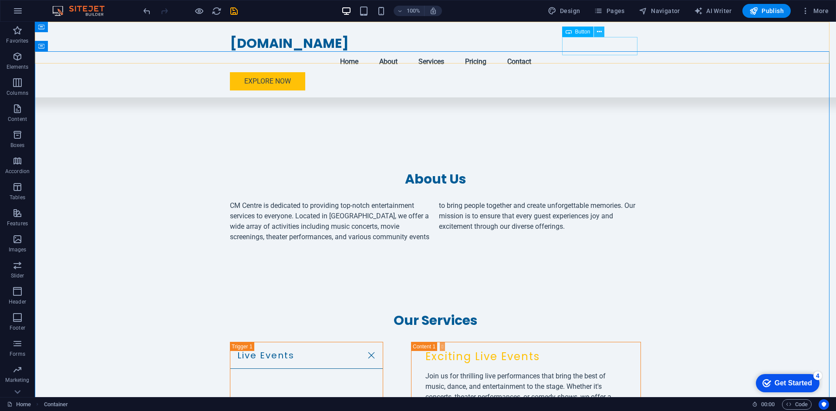
click at [599, 32] on icon at bounding box center [599, 31] width 5 height 9
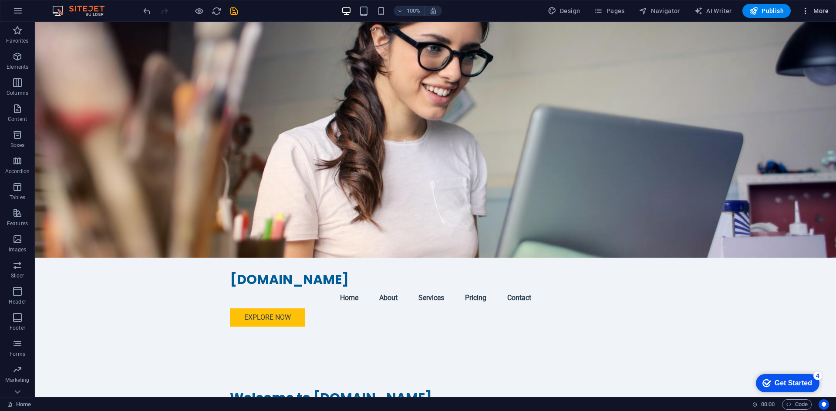
click at [824, 11] on span "More" at bounding box center [814, 11] width 27 height 9
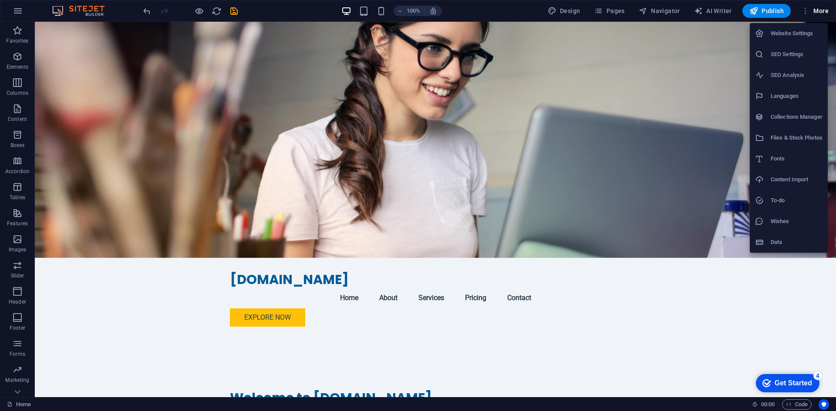
click at [821, 10] on div at bounding box center [418, 205] width 836 height 411
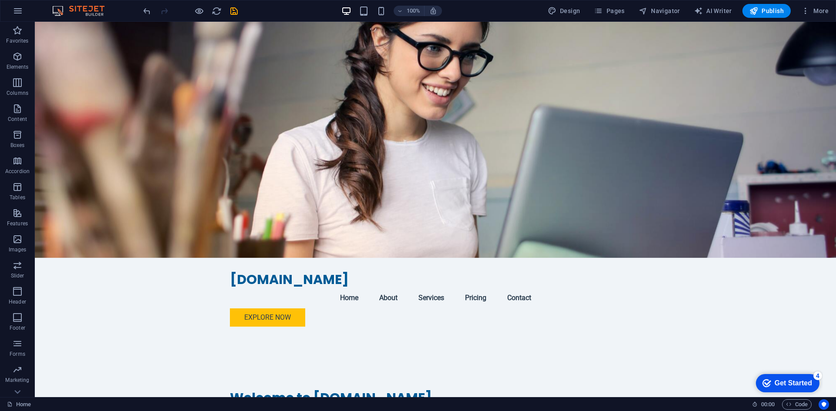
click at [821, 10] on span "More" at bounding box center [814, 11] width 27 height 9
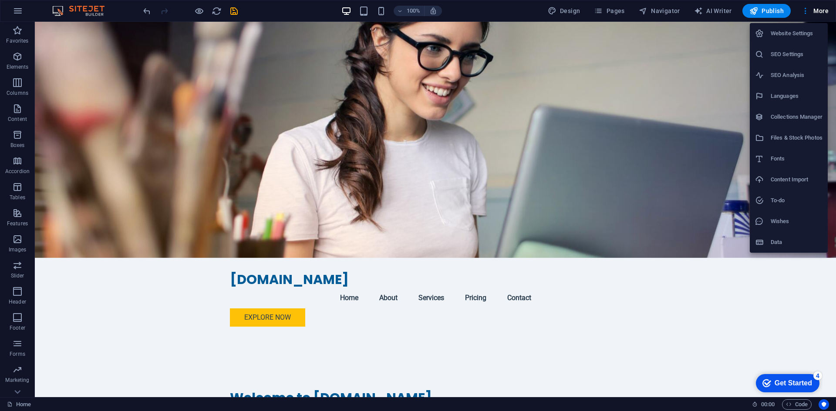
click at [98, 256] on div at bounding box center [418, 205] width 836 height 411
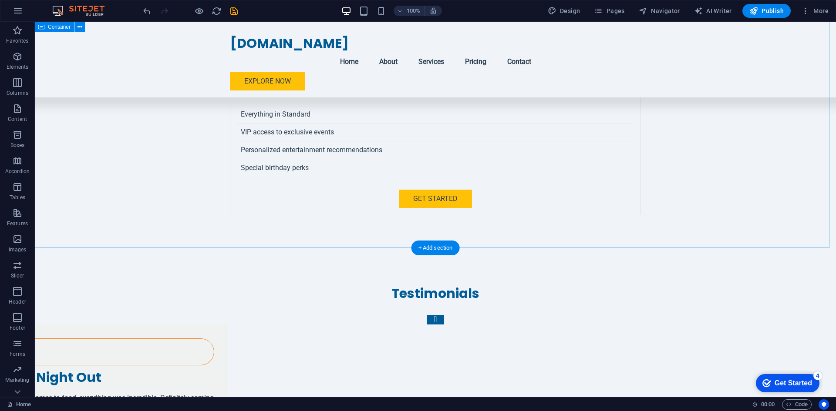
scroll to position [1931, 0]
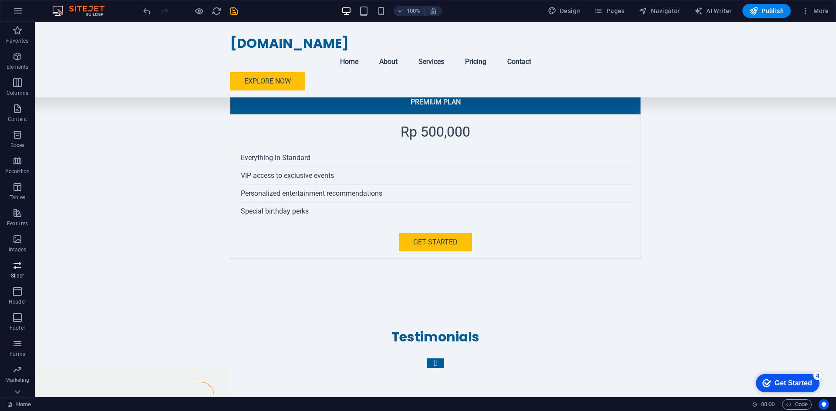
click at [20, 272] on span "Slider" at bounding box center [17, 270] width 35 height 21
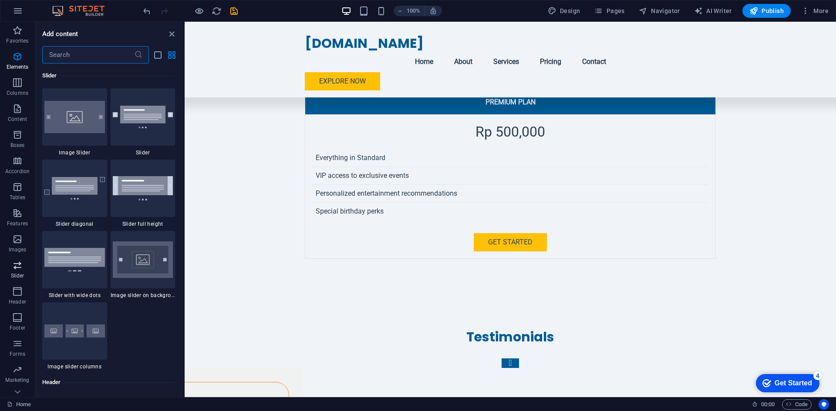
scroll to position [4935, 0]
click at [817, 8] on span "More" at bounding box center [814, 11] width 27 height 9
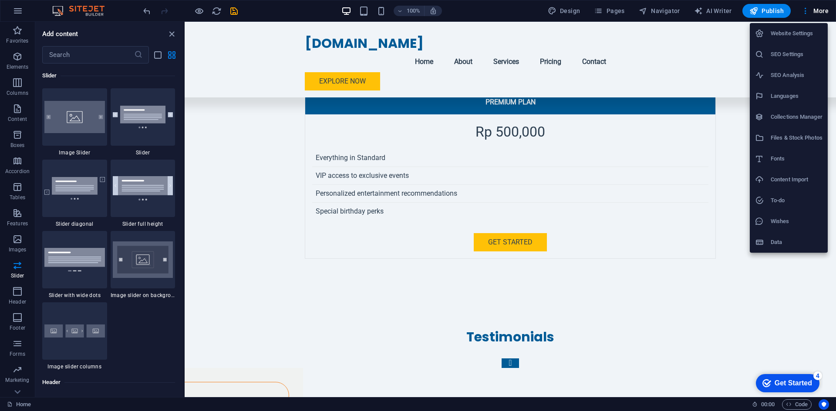
click at [794, 56] on h6 "SEO Settings" at bounding box center [796, 54] width 52 height 10
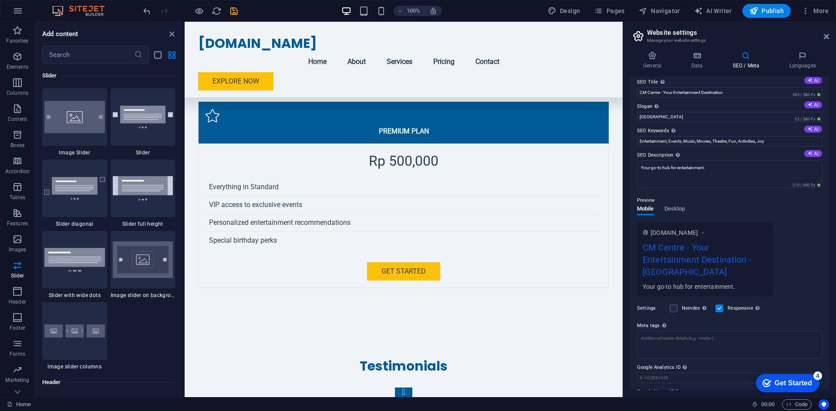
scroll to position [0, 0]
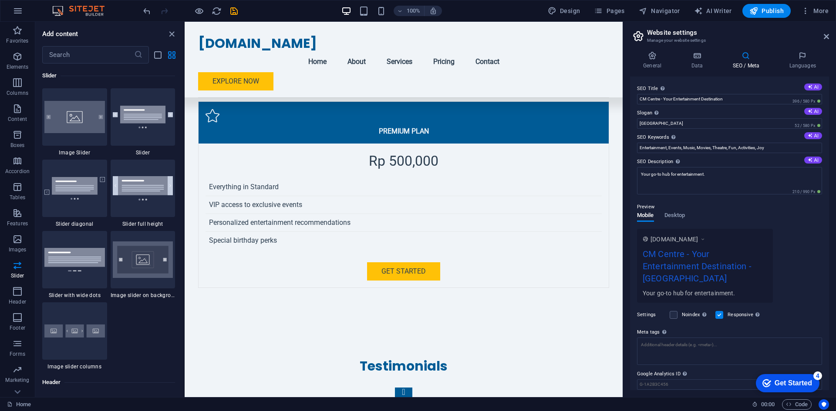
click at [744, 60] on h4 "SEO / Meta" at bounding box center [747, 60] width 57 height 18
click at [675, 215] on span "Desktop" at bounding box center [674, 216] width 21 height 12
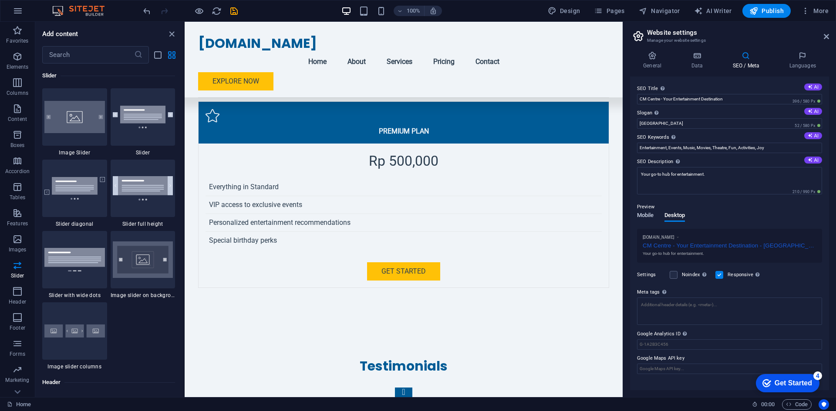
click at [649, 214] on span "Mobile" at bounding box center [645, 216] width 17 height 12
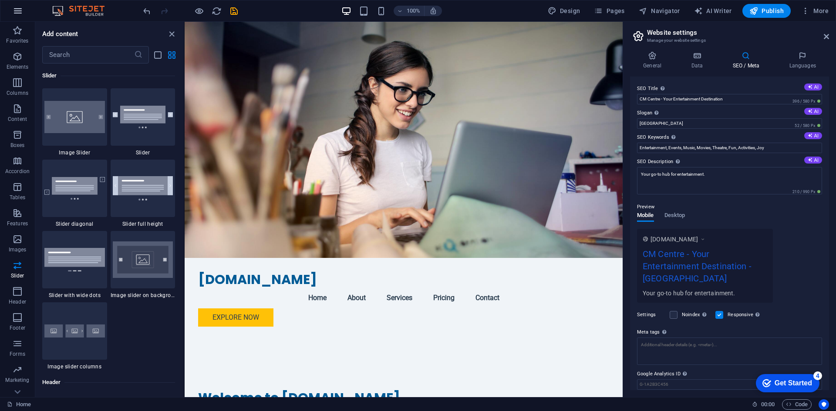
click at [20, 12] on icon "button" at bounding box center [18, 11] width 10 height 10
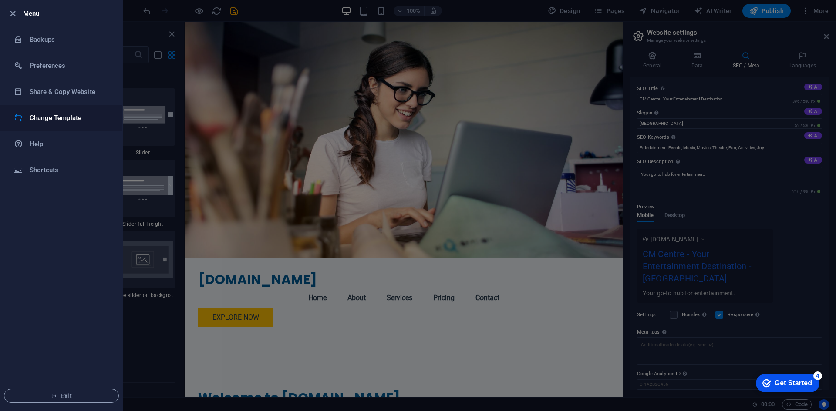
click at [81, 116] on h6 "Change Template" at bounding box center [70, 118] width 81 height 10
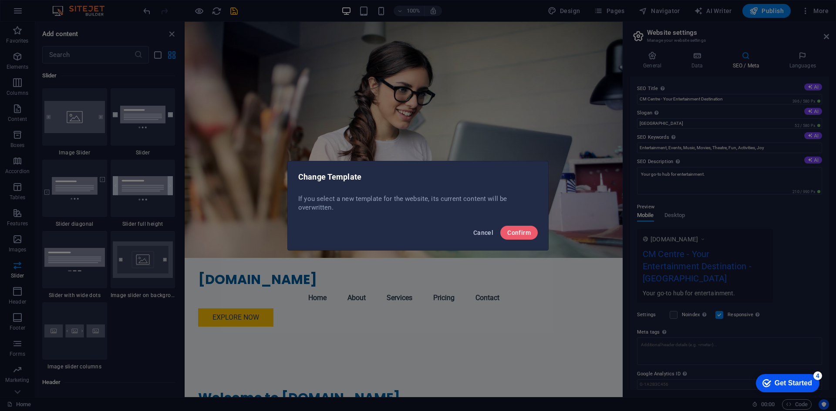
click at [487, 234] on span "Cancel" at bounding box center [483, 232] width 20 height 7
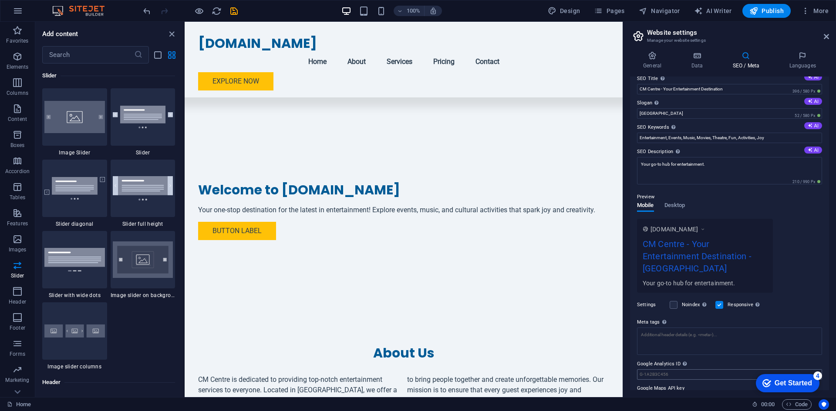
scroll to position [19, 0]
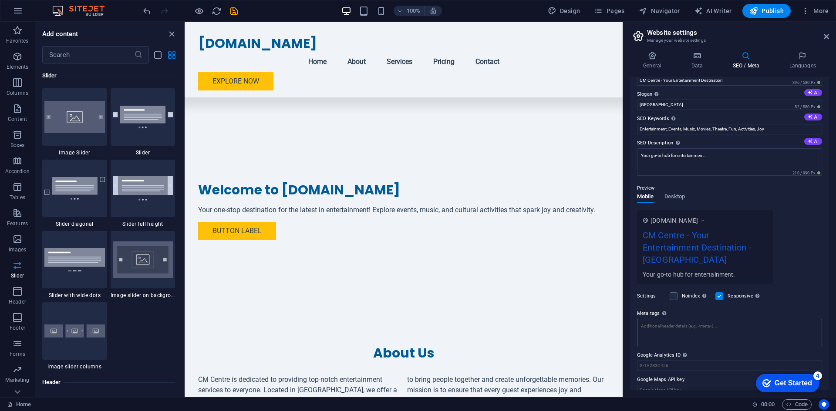
click at [699, 319] on textarea "Meta tags Enter HTML code here that will be placed inside the tags of your webs…" at bounding box center [729, 332] width 185 height 27
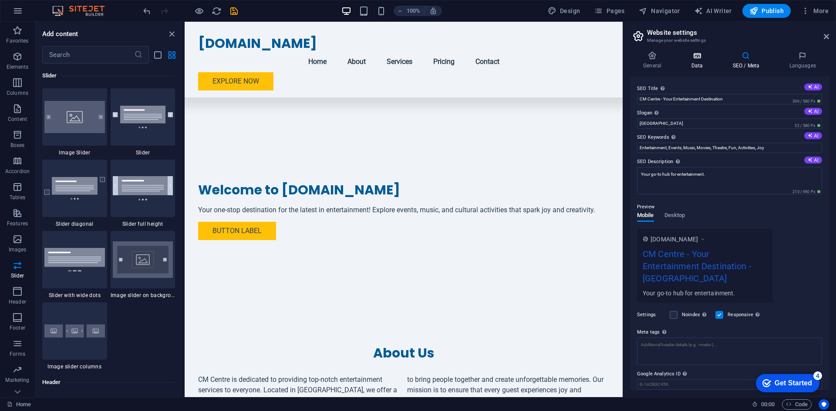
click at [696, 57] on icon at bounding box center [697, 55] width 38 height 9
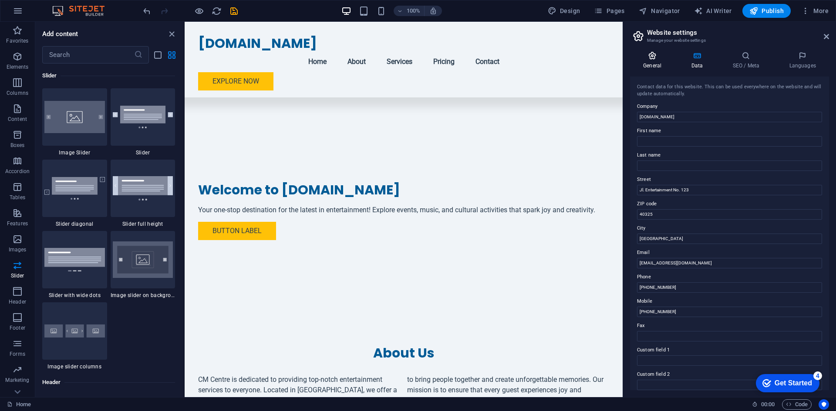
click at [656, 61] on h4 "General" at bounding box center [654, 60] width 48 height 18
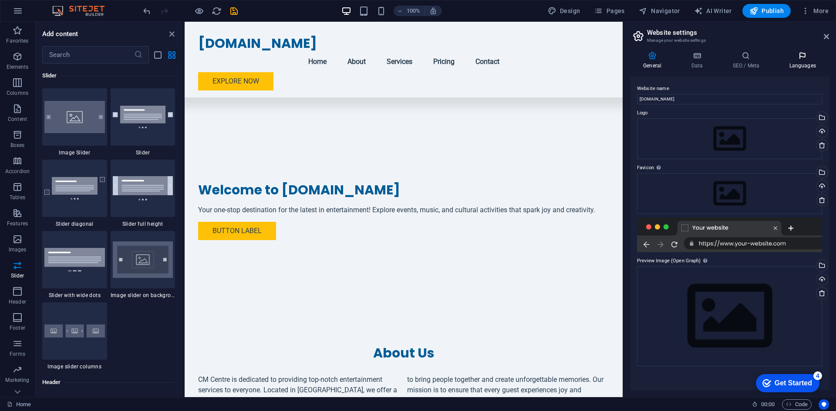
click at [808, 62] on h4 "Languages" at bounding box center [802, 60] width 53 height 18
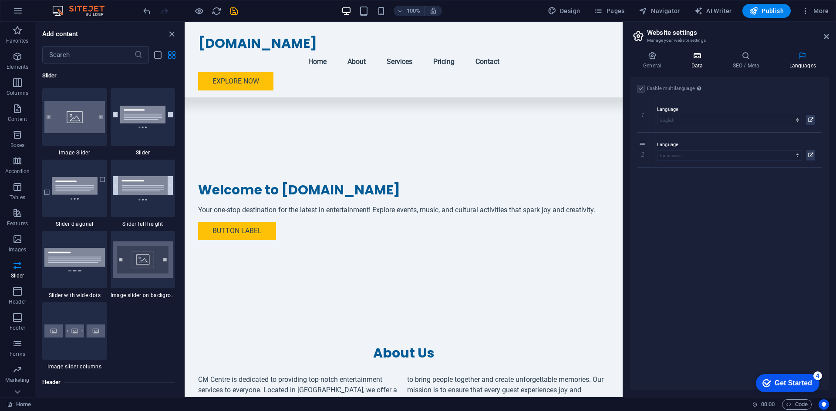
click at [700, 64] on h4 "Data" at bounding box center [698, 60] width 41 height 18
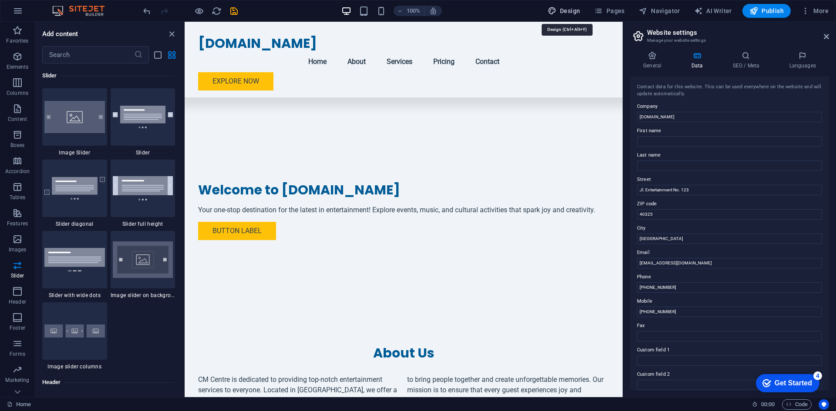
click at [566, 11] on span "Design" at bounding box center [564, 11] width 33 height 9
select select "px"
select select "200"
select select "px"
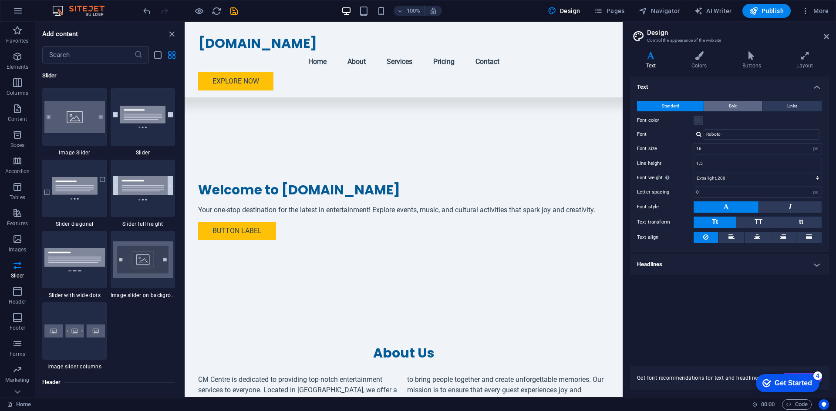
click at [750, 104] on button "Bold" at bounding box center [733, 106] width 58 height 10
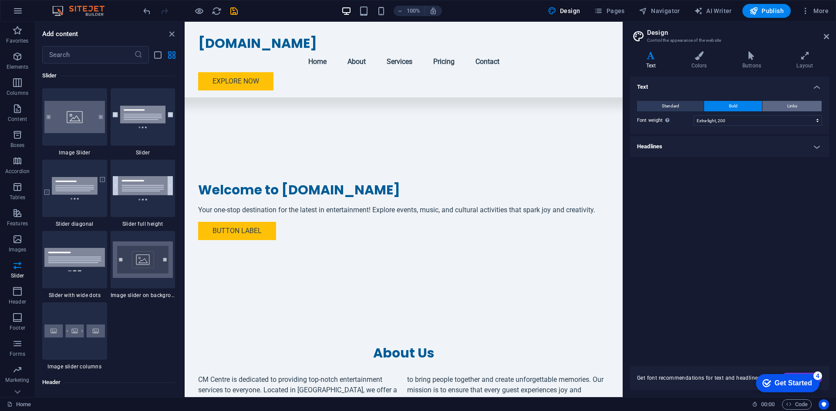
click at [790, 104] on span "Links" at bounding box center [792, 106] width 10 height 10
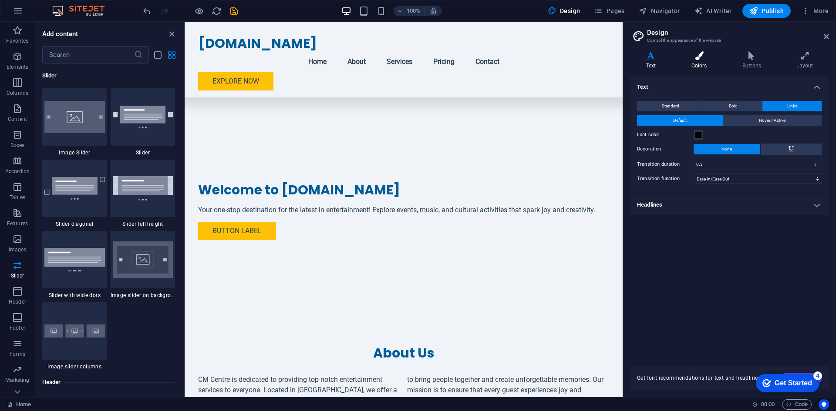
click at [704, 65] on h4 "Colors" at bounding box center [700, 60] width 51 height 18
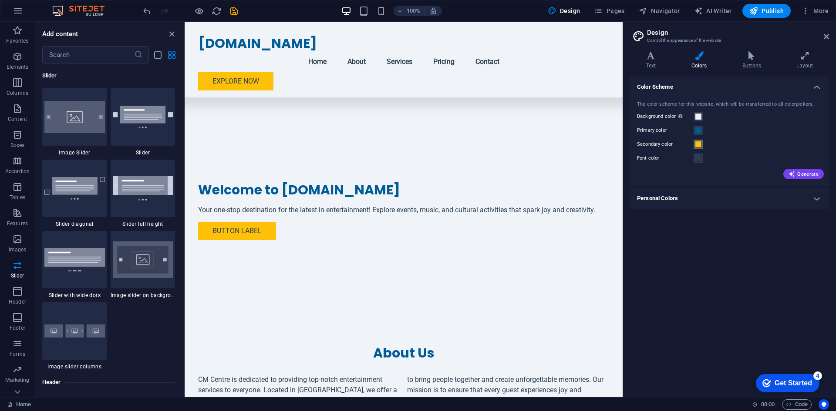
click at [699, 145] on span at bounding box center [698, 144] width 7 height 7
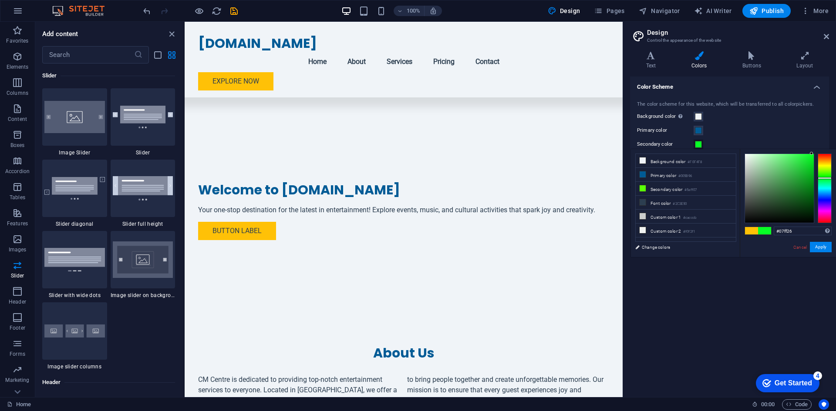
drag, startPoint x: 824, startPoint y: 190, endPoint x: 827, endPoint y: 178, distance: 12.4
click at [827, 178] on div at bounding box center [824, 189] width 14 height 70
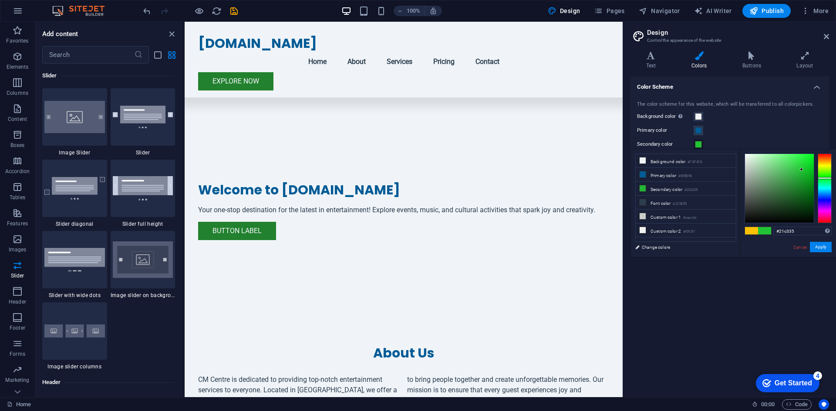
drag, startPoint x: 808, startPoint y: 159, endPoint x: 801, endPoint y: 170, distance: 12.9
click at [801, 170] on div at bounding box center [779, 188] width 69 height 69
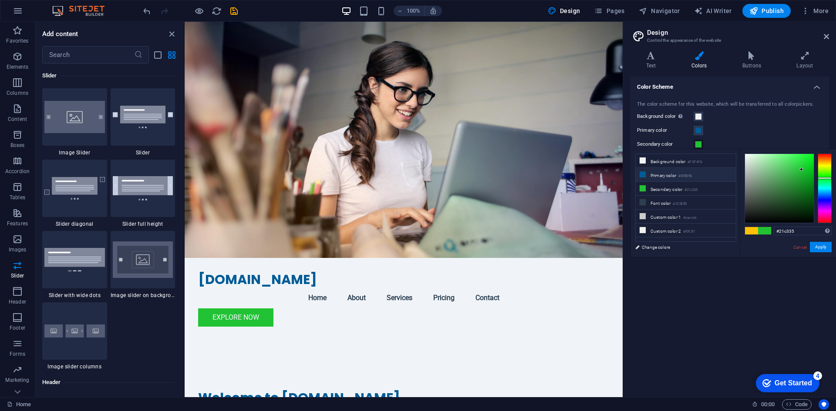
click at [686, 175] on small "#005B96" at bounding box center [684, 176] width 13 height 6
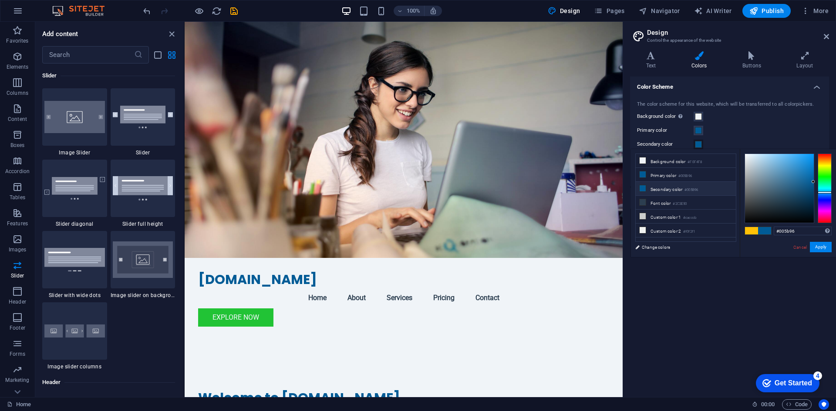
click at [670, 188] on li "Secondary color #005B96" at bounding box center [686, 189] width 100 height 14
click at [673, 175] on li "Primary color #005B96" at bounding box center [686, 175] width 100 height 14
click at [669, 189] on li "Secondary color #005B96" at bounding box center [686, 189] width 100 height 14
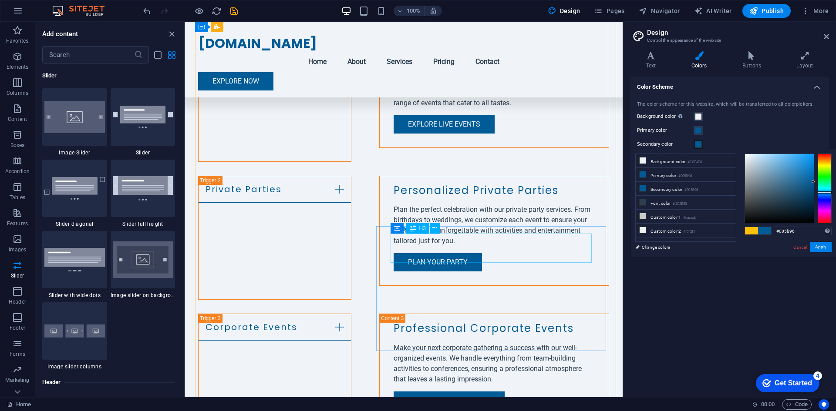
scroll to position [696, 0]
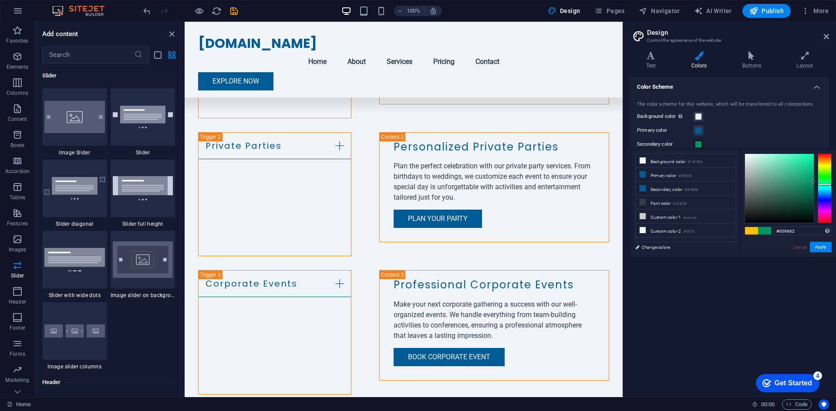
drag, startPoint x: 824, startPoint y: 192, endPoint x: 816, endPoint y: 180, distance: 13.9
click at [824, 184] on div at bounding box center [824, 184] width 14 height 2
type input "#199062"
drag, startPoint x: 811, startPoint y: 180, endPoint x: 801, endPoint y: 184, distance: 11.0
click at [801, 184] on div at bounding box center [779, 188] width 69 height 69
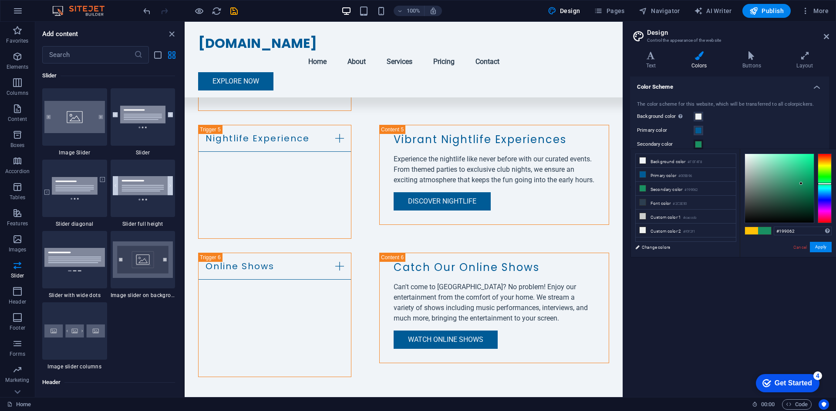
scroll to position [1088, 0]
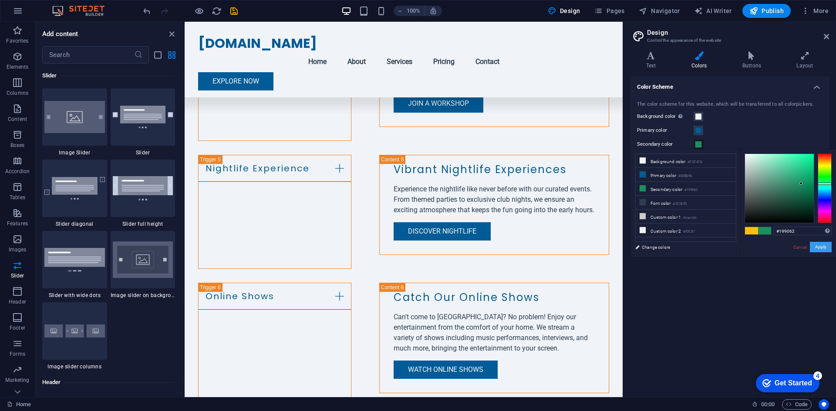
click at [821, 247] on button "Apply" at bounding box center [821, 247] width 22 height 10
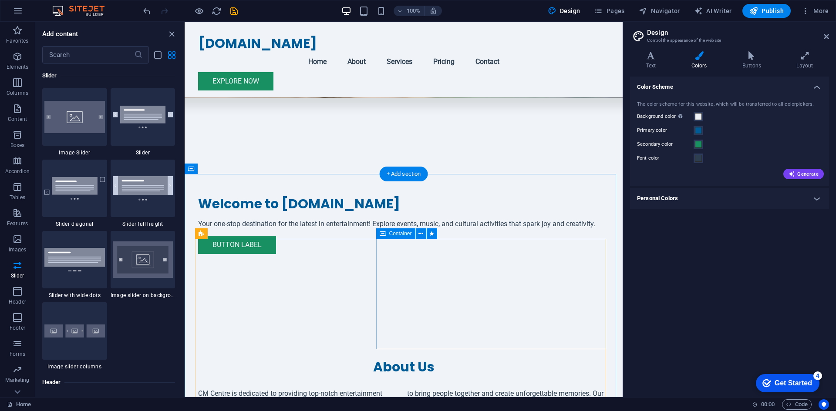
scroll to position [0, 0]
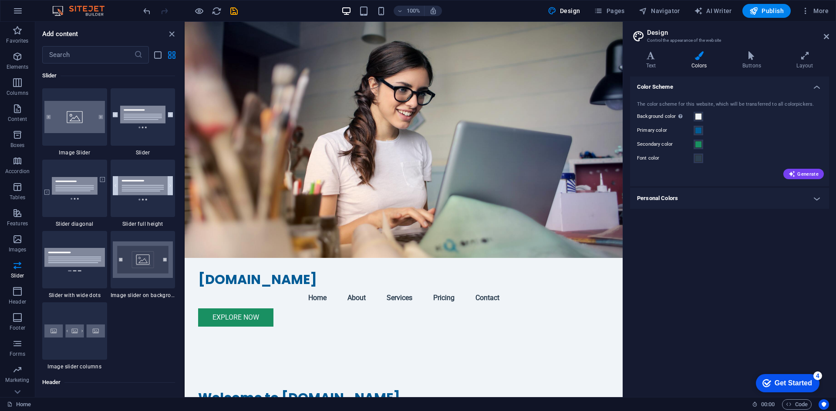
click at [662, 130] on label "Primary color" at bounding box center [665, 130] width 57 height 10
click at [693, 130] on button "Primary color" at bounding box center [698, 131] width 10 height 10
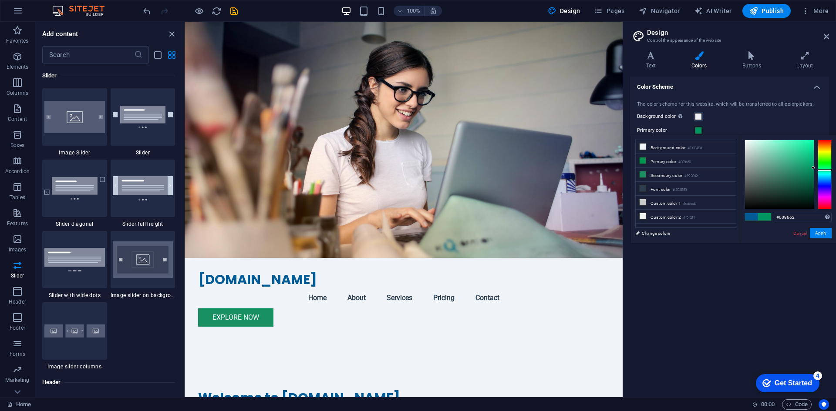
drag, startPoint x: 822, startPoint y: 178, endPoint x: 824, endPoint y: 170, distance: 7.7
click at [824, 170] on div at bounding box center [824, 170] width 14 height 2
drag, startPoint x: 813, startPoint y: 166, endPoint x: 810, endPoint y: 171, distance: 5.1
click at [803, 170] on div at bounding box center [802, 169] width 3 height 3
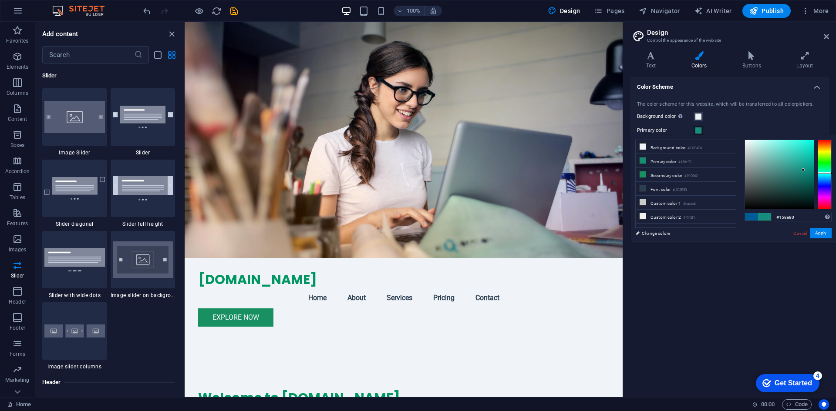
click at [827, 173] on div at bounding box center [824, 173] width 14 height 2
type input "#0b7064"
drag, startPoint x: 803, startPoint y: 168, endPoint x: 807, endPoint y: 178, distance: 10.6
click at [807, 178] on div at bounding box center [806, 178] width 3 height 3
click at [821, 233] on button "Apply" at bounding box center [821, 233] width 22 height 10
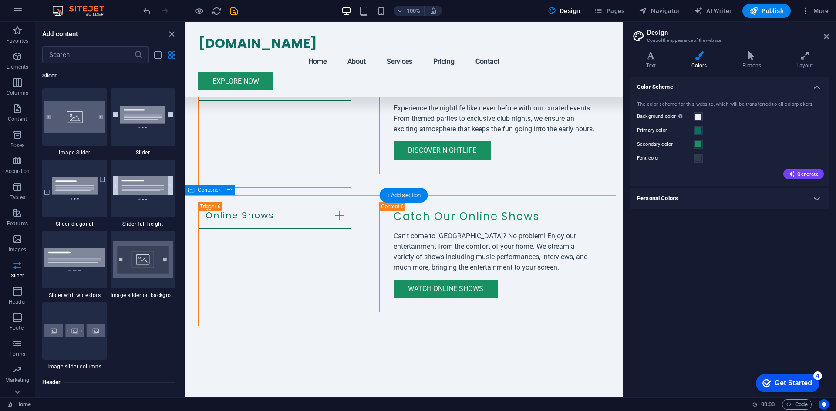
scroll to position [1219, 0]
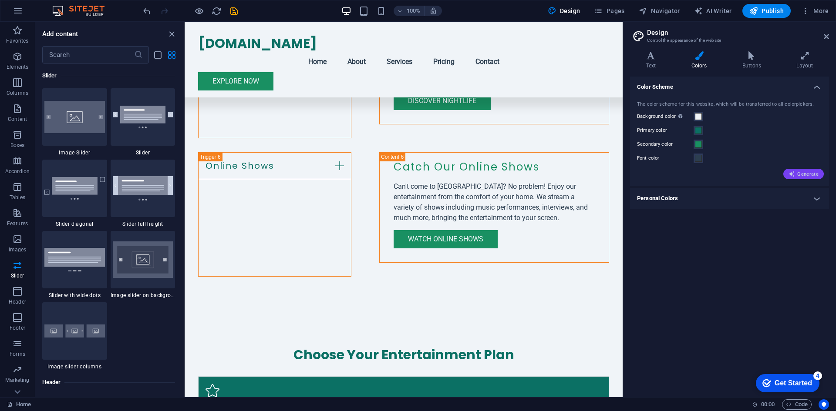
click at [810, 173] on span "Generate" at bounding box center [803, 174] width 30 height 7
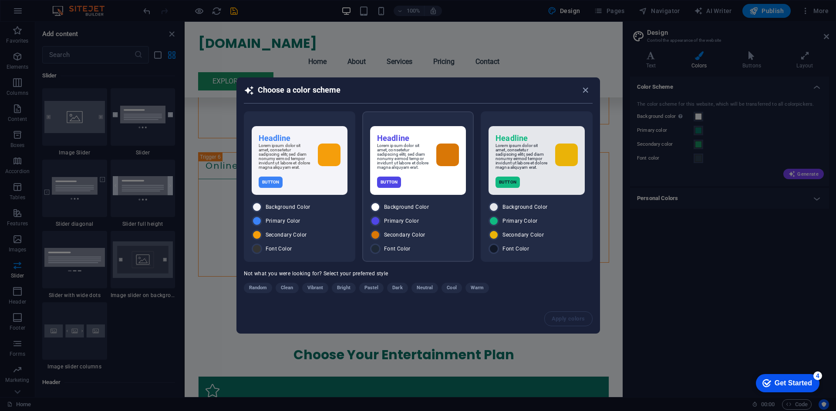
click at [422, 166] on p "Lorem ipsum dolor sit amet, consetetur sadipscing elitr, sed diam nonumy eirmod…" at bounding box center [403, 157] width 52 height 26
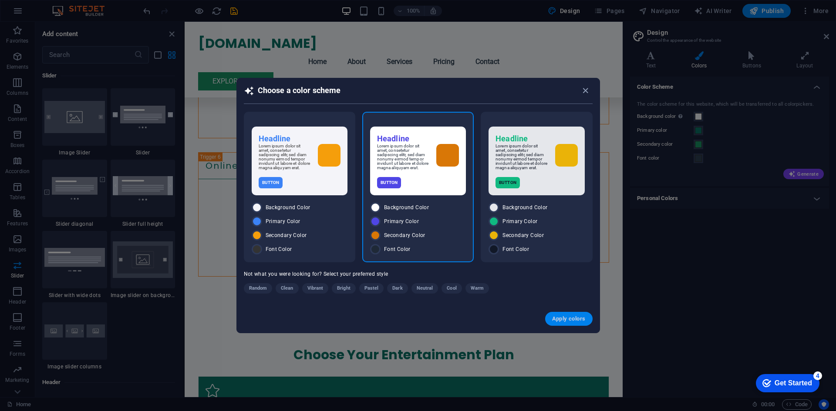
click at [567, 321] on span "Apply colors" at bounding box center [569, 319] width 34 height 7
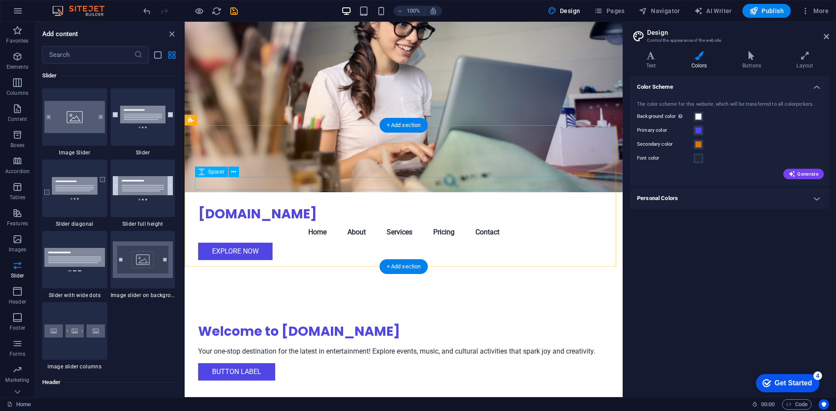
scroll to position [0, 0]
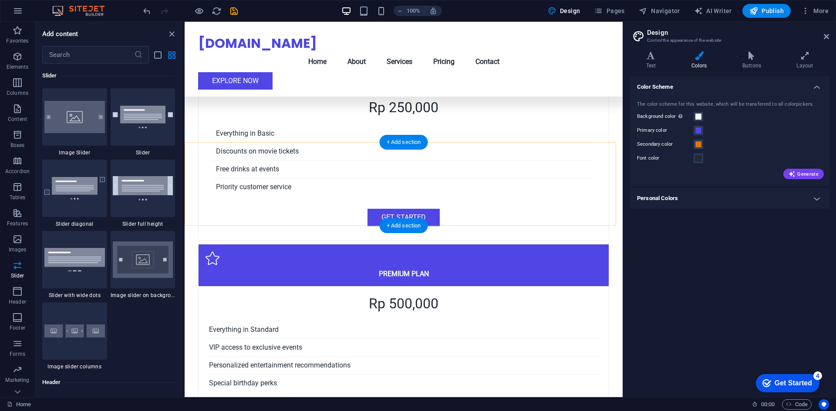
scroll to position [1677, 0]
